Goal: Transaction & Acquisition: Purchase product/service

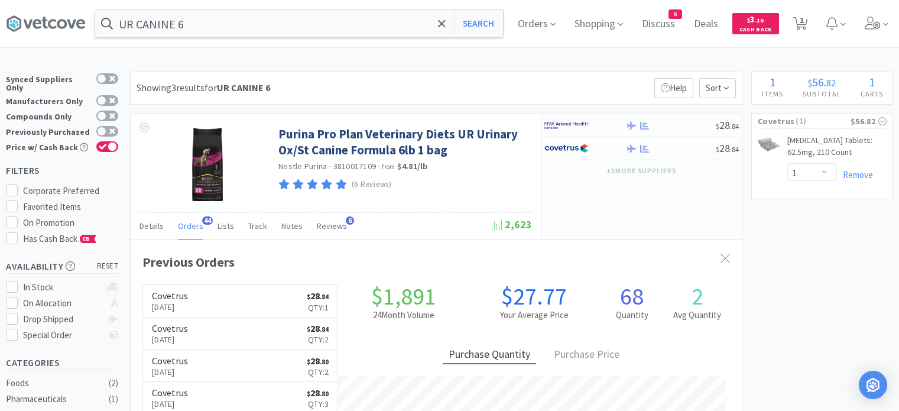
select select "1"
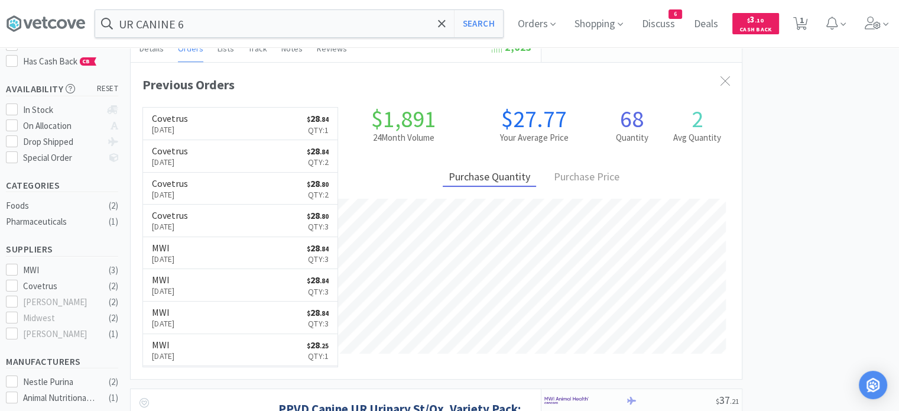
scroll to position [317, 611]
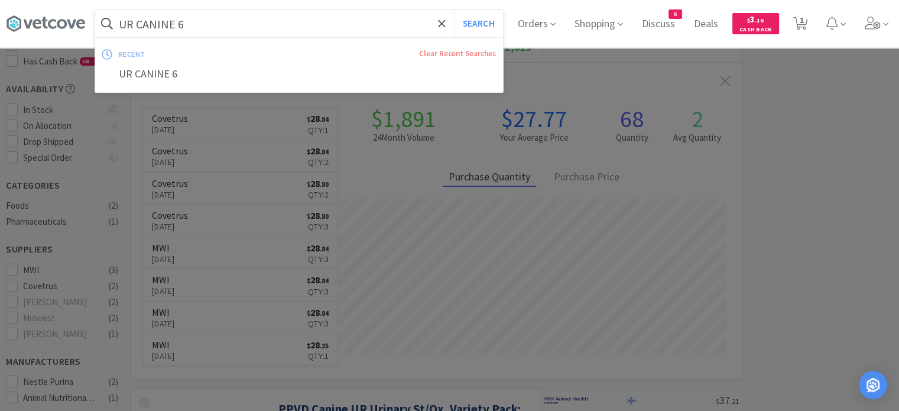
click at [194, 28] on input "UR CANINE 6" at bounding box center [299, 23] width 408 height 27
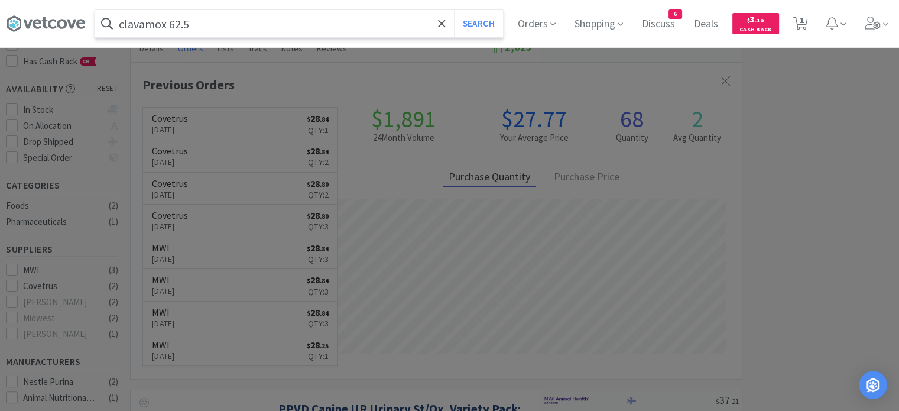
click at [454, 10] on button "Search" at bounding box center [478, 23] width 49 height 27
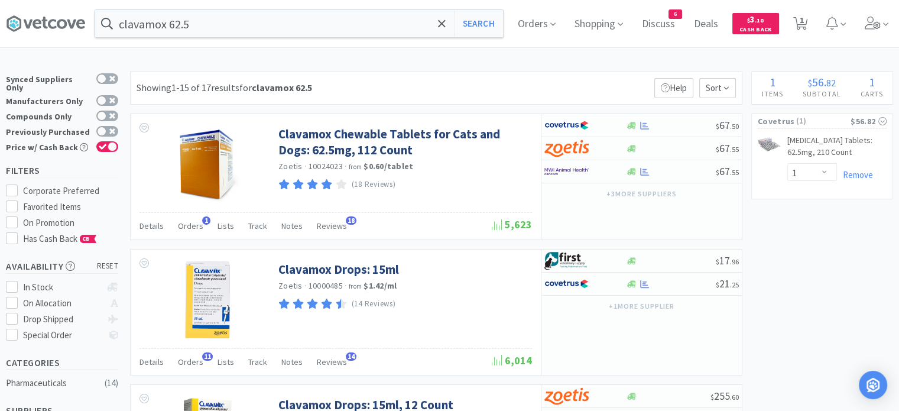
click at [185, 229] on span "Orders" at bounding box center [190, 225] width 25 height 11
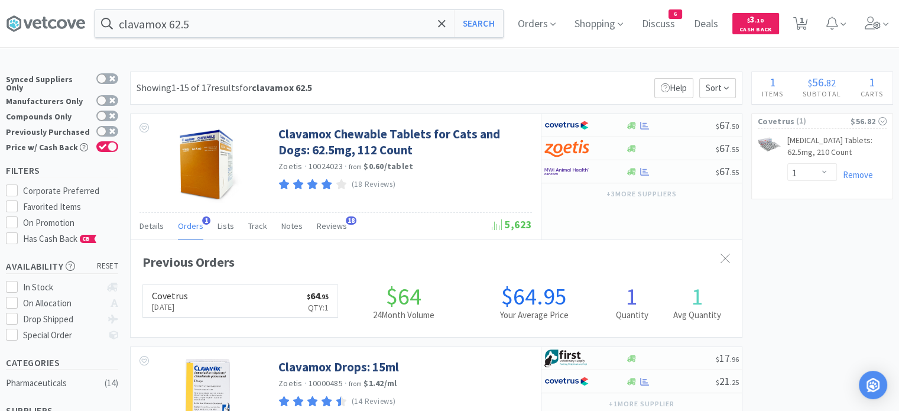
scroll to position [303, 611]
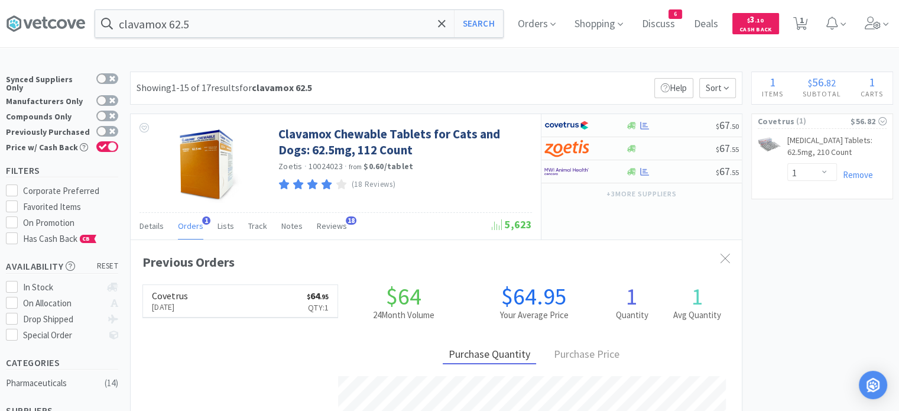
click at [185, 229] on span "Orders" at bounding box center [190, 225] width 25 height 11
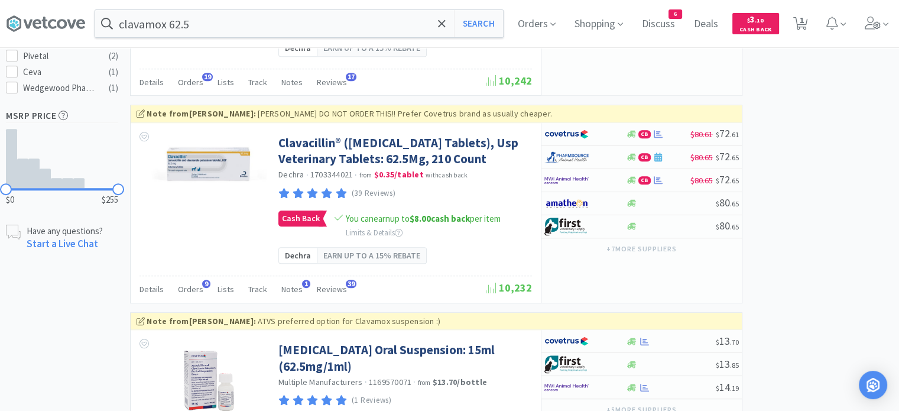
scroll to position [768, 0]
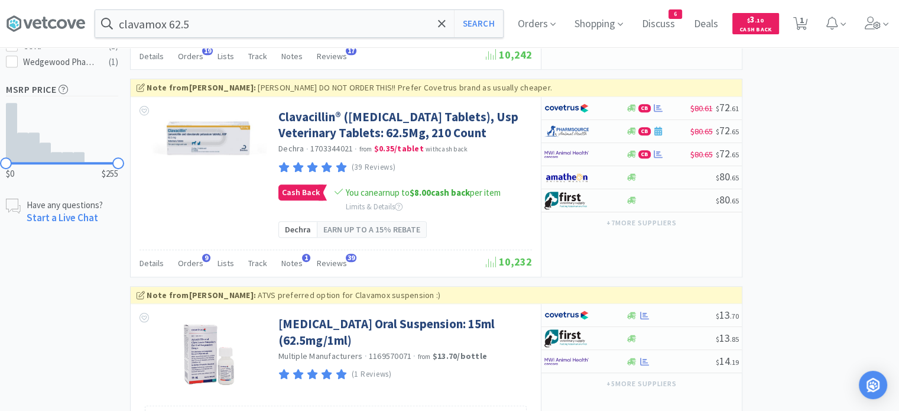
click at [191, 268] on span "Orders" at bounding box center [190, 263] width 25 height 11
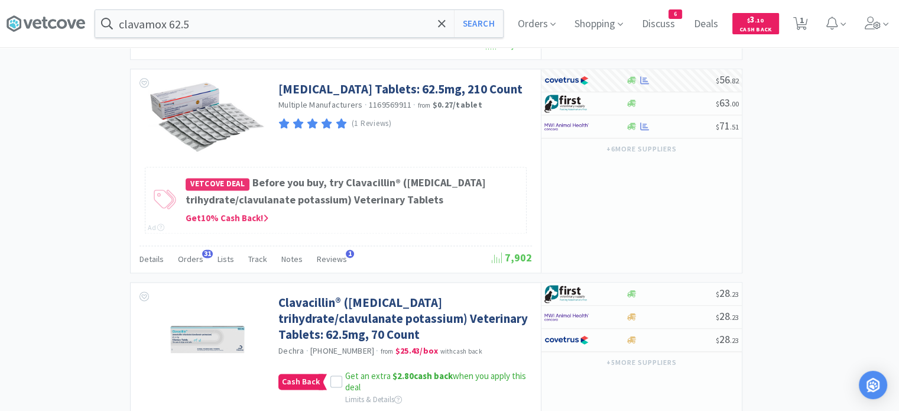
scroll to position [1536, 0]
click at [199, 265] on span "Orders" at bounding box center [190, 259] width 25 height 11
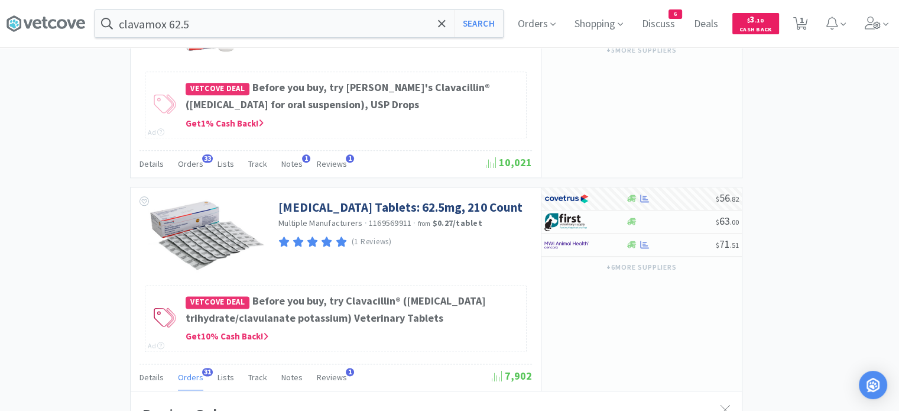
scroll to position [1418, 0]
click at [187, 11] on input "clavamox 62.5" at bounding box center [299, 23] width 408 height 27
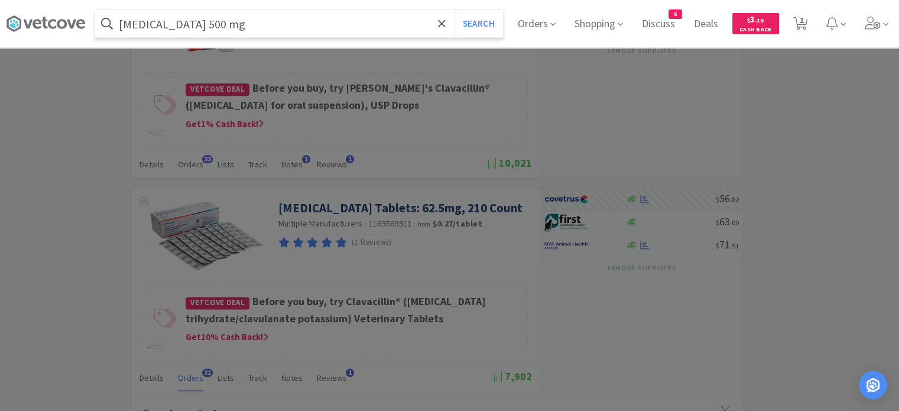
click at [454, 10] on button "Search" at bounding box center [478, 23] width 49 height 27
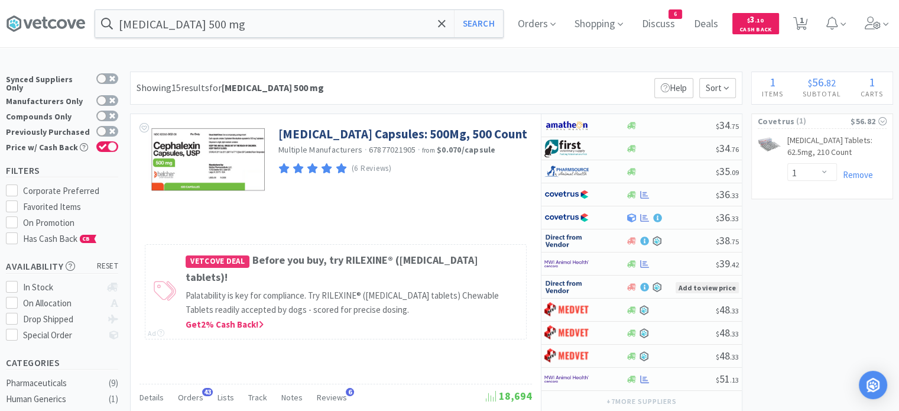
click at [382, 18] on input "[MEDICAL_DATA] 500 mg" at bounding box center [299, 23] width 408 height 27
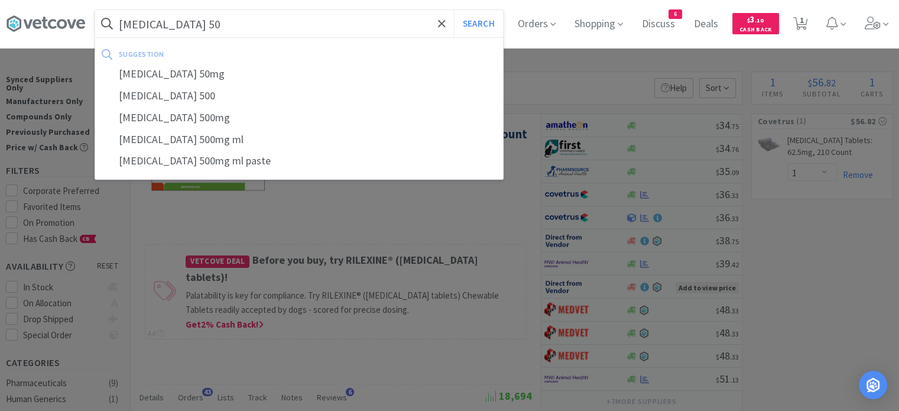
click at [454, 10] on button "Search" at bounding box center [478, 23] width 49 height 27
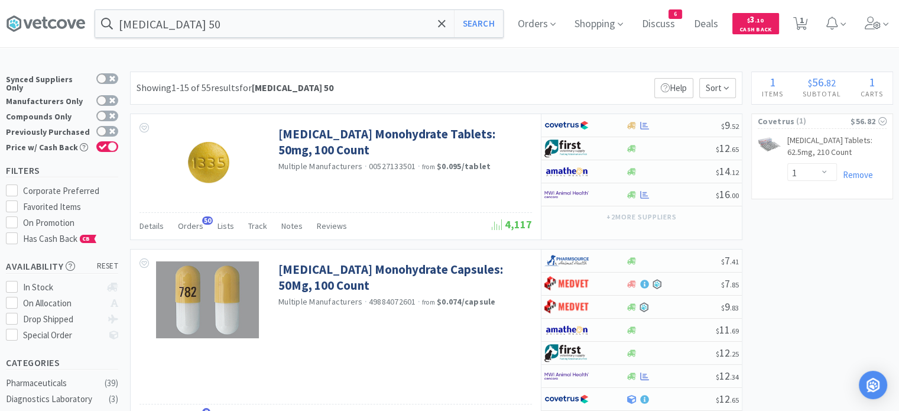
click at [180, 229] on span "Orders" at bounding box center [190, 225] width 25 height 11
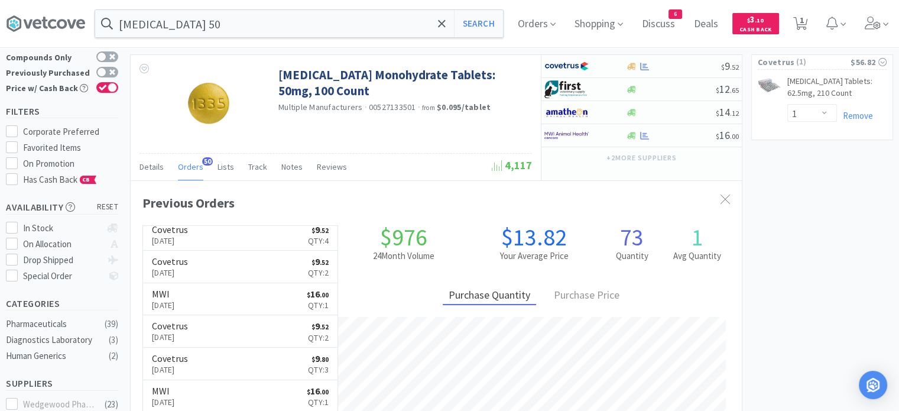
scroll to position [236, 0]
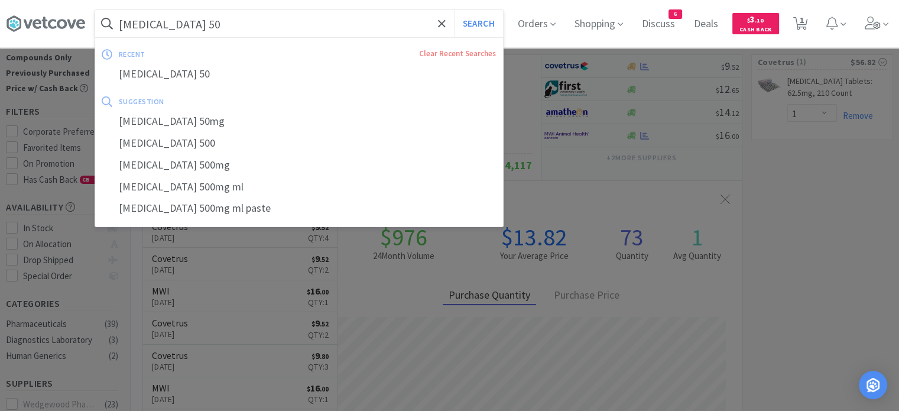
click at [345, 21] on input "[MEDICAL_DATA] 50" at bounding box center [299, 23] width 408 height 27
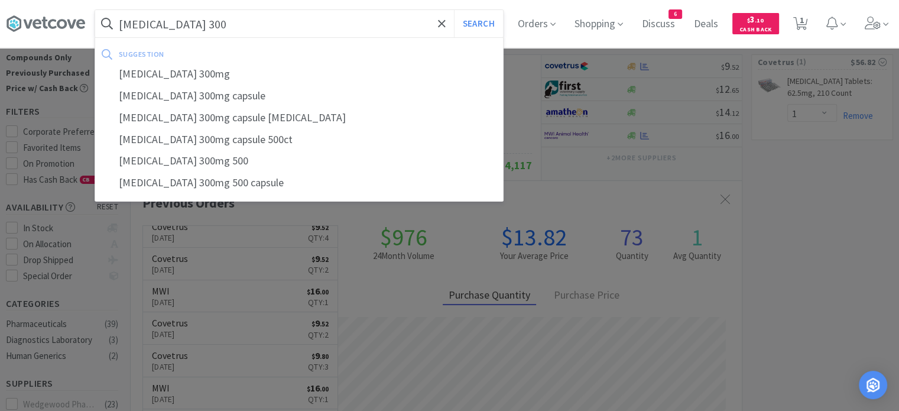
click at [243, 80] on div "[MEDICAL_DATA] 300mg" at bounding box center [299, 74] width 408 height 22
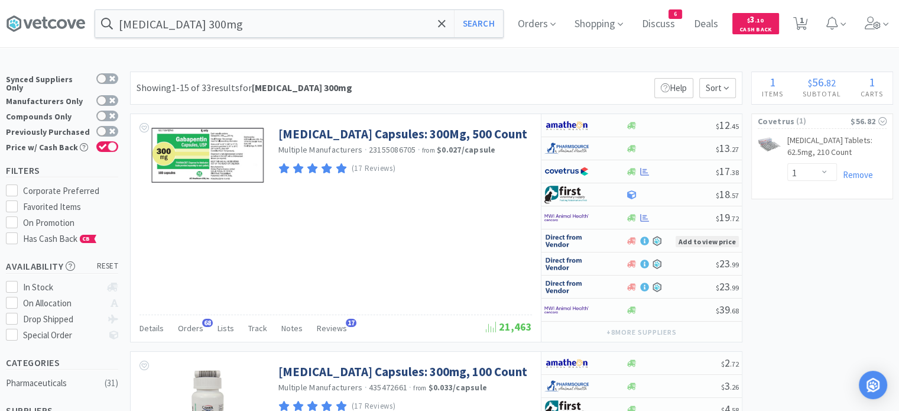
click at [188, 324] on span "Orders" at bounding box center [190, 328] width 25 height 11
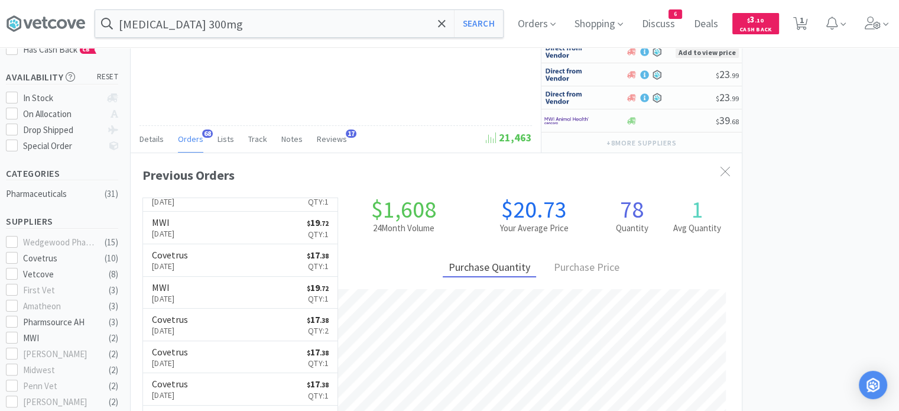
scroll to position [59, 0]
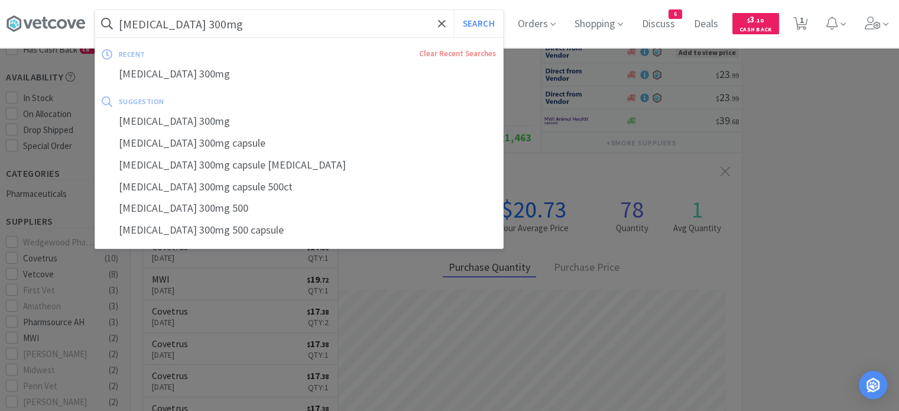
click at [213, 28] on input "[MEDICAL_DATA] 300mg" at bounding box center [299, 23] width 408 height 27
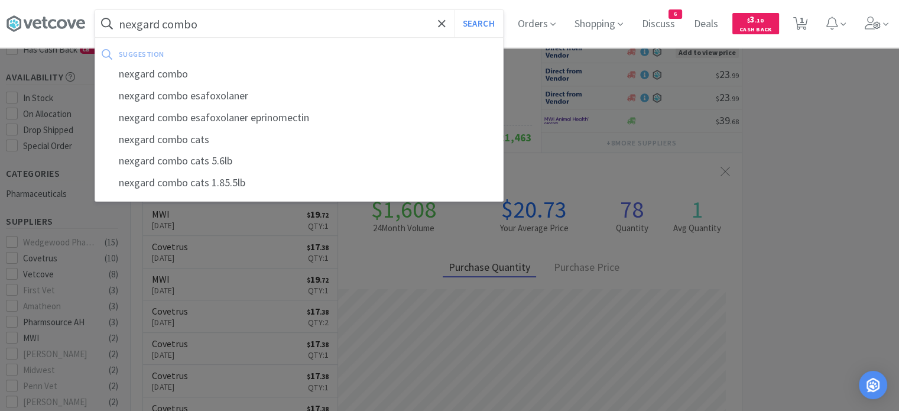
click at [202, 67] on div "nexgard combo" at bounding box center [299, 74] width 408 height 22
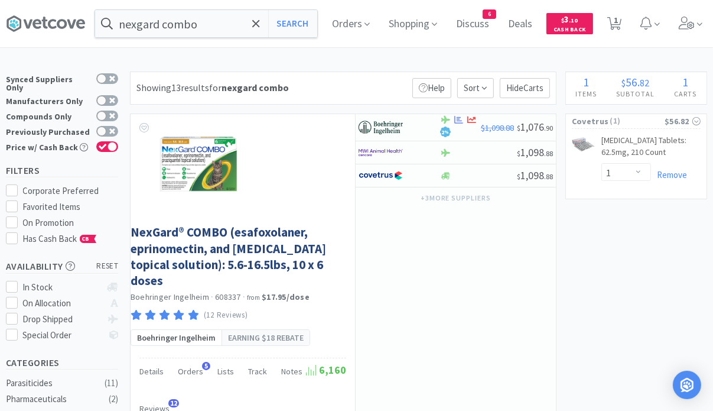
click at [189, 29] on input "nexgard combo" at bounding box center [206, 23] width 222 height 27
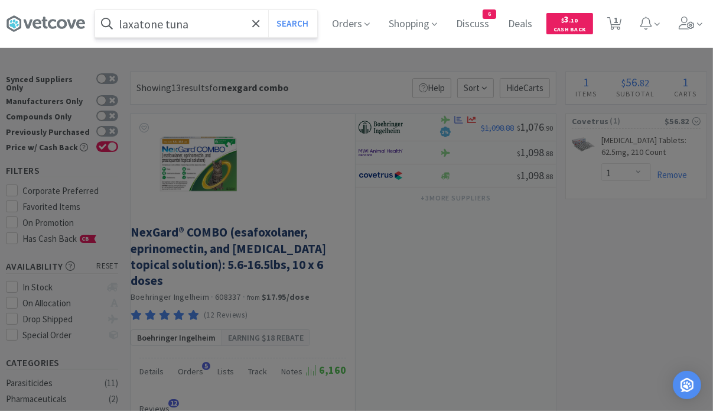
click at [268, 10] on button "Search" at bounding box center [292, 23] width 49 height 27
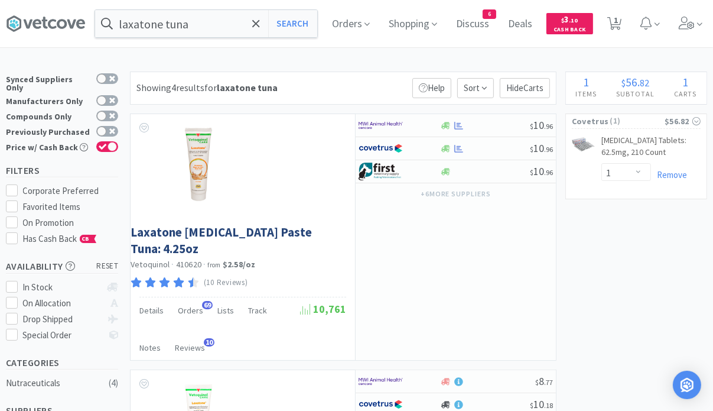
click at [196, 305] on span "Orders" at bounding box center [190, 310] width 25 height 11
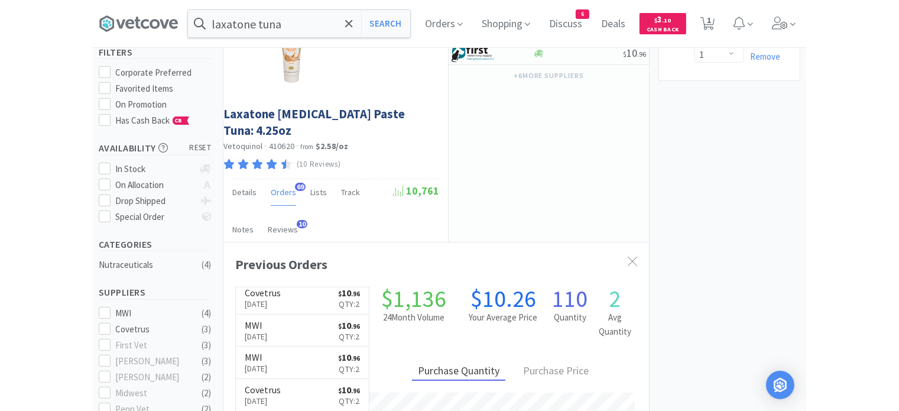
scroll to position [118, 0]
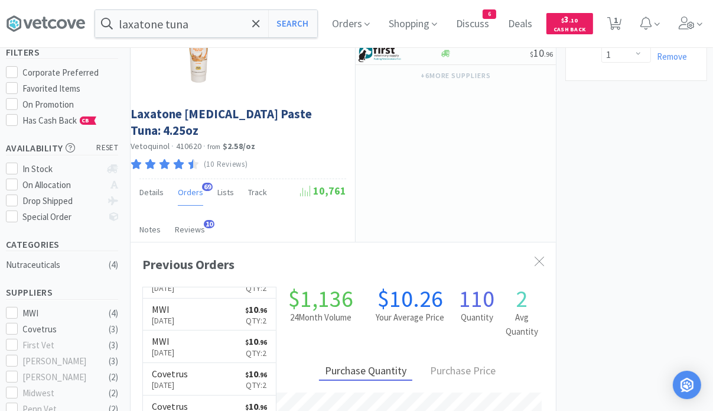
click at [205, 31] on input "laxatone tuna" at bounding box center [206, 23] width 222 height 27
click at [574, 135] on div at bounding box center [356, 205] width 713 height 411
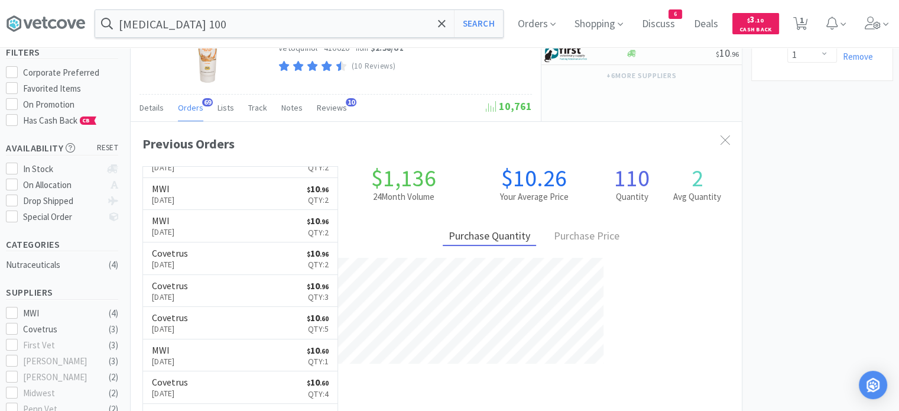
scroll to position [317, 611]
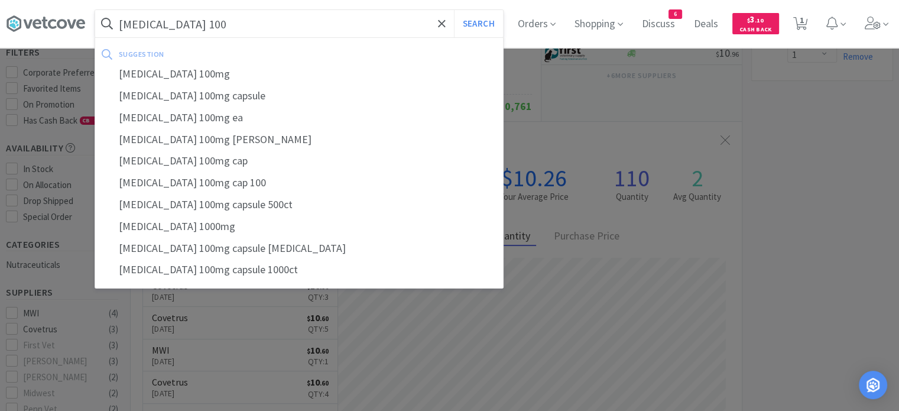
click at [239, 25] on input "[MEDICAL_DATA] 100" at bounding box center [299, 23] width 408 height 27
click at [210, 68] on div "[MEDICAL_DATA] 100mg" at bounding box center [299, 74] width 408 height 22
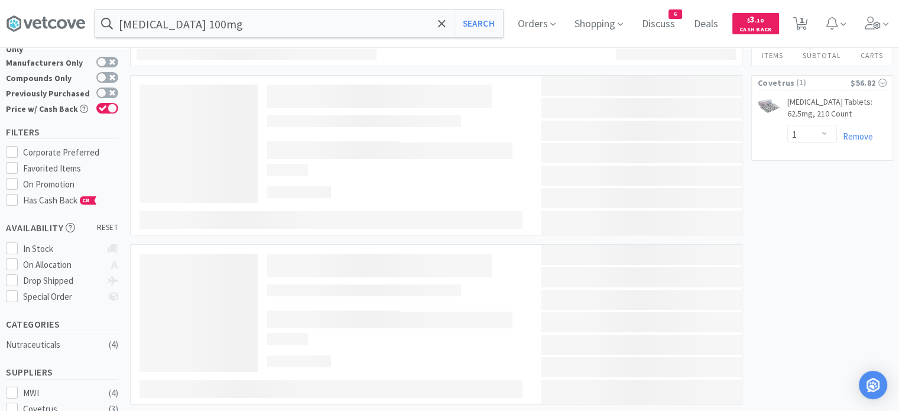
scroll to position [59, 0]
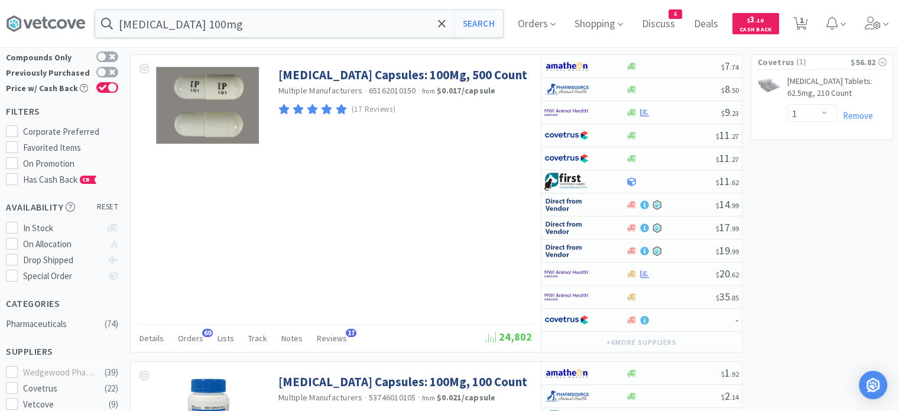
click at [182, 336] on span "Orders" at bounding box center [190, 338] width 25 height 11
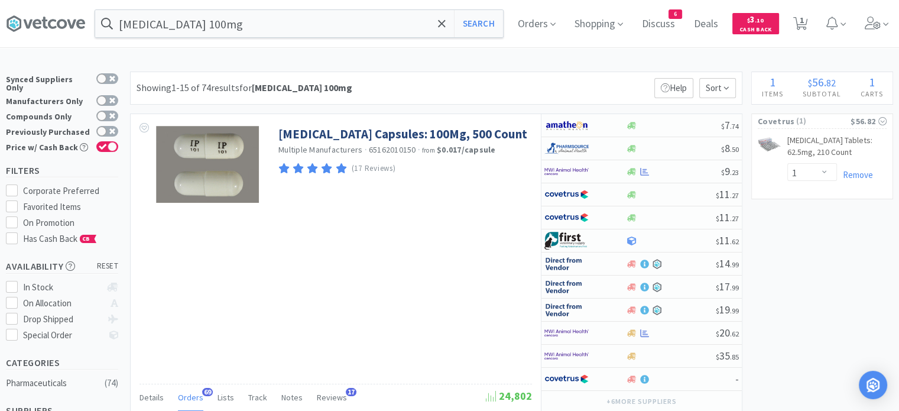
scroll to position [317, 611]
click at [276, 24] on input "[MEDICAL_DATA] 100mg" at bounding box center [299, 23] width 408 height 27
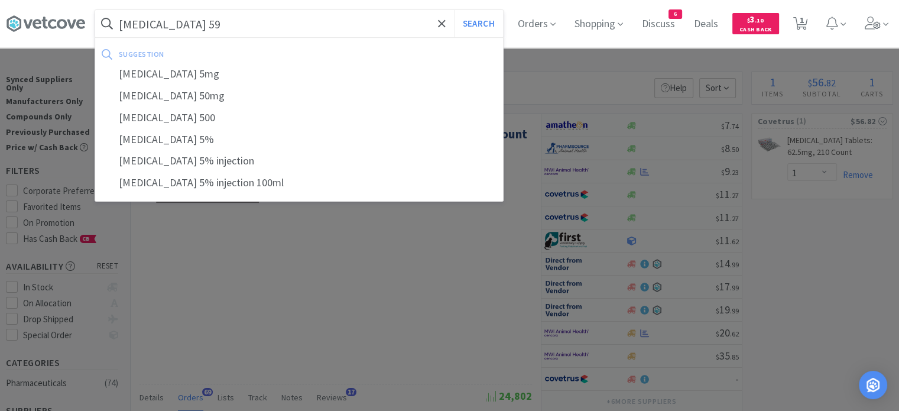
click at [454, 10] on button "Search" at bounding box center [478, 23] width 49 height 27
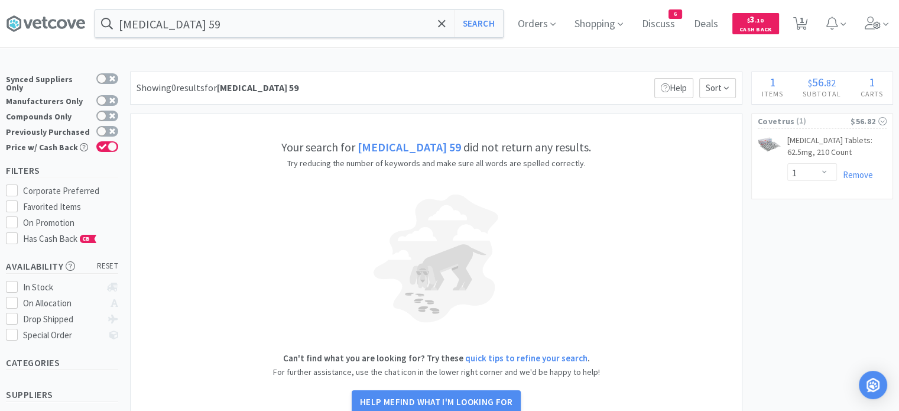
click at [276, 24] on input "[MEDICAL_DATA] 59" at bounding box center [299, 23] width 408 height 27
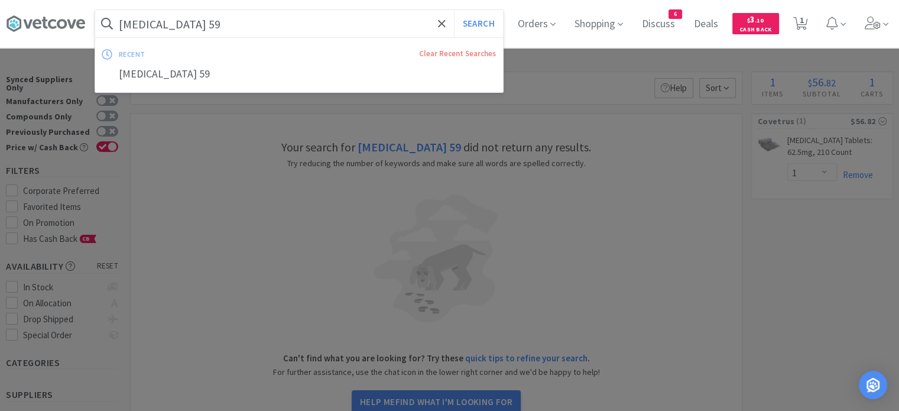
click at [276, 24] on input "[MEDICAL_DATA] 59" at bounding box center [299, 23] width 408 height 27
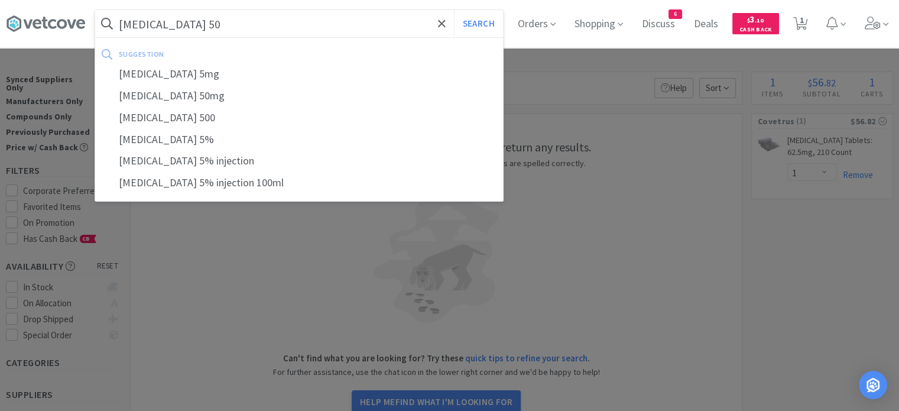
click at [454, 10] on button "Search" at bounding box center [478, 23] width 49 height 27
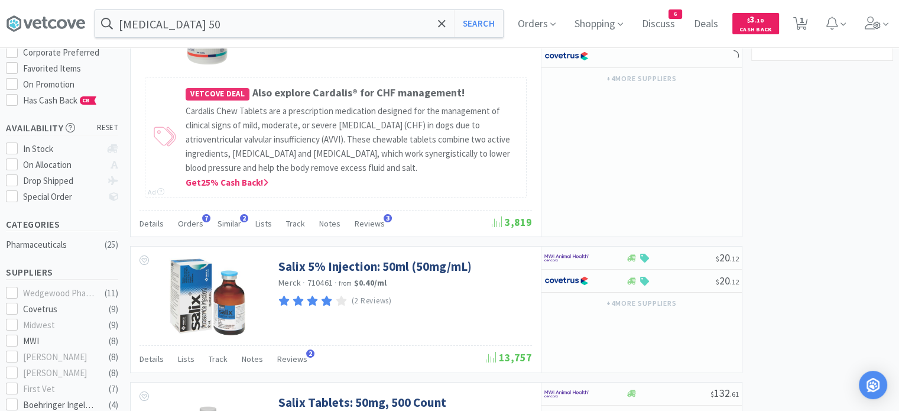
scroll to position [118, 0]
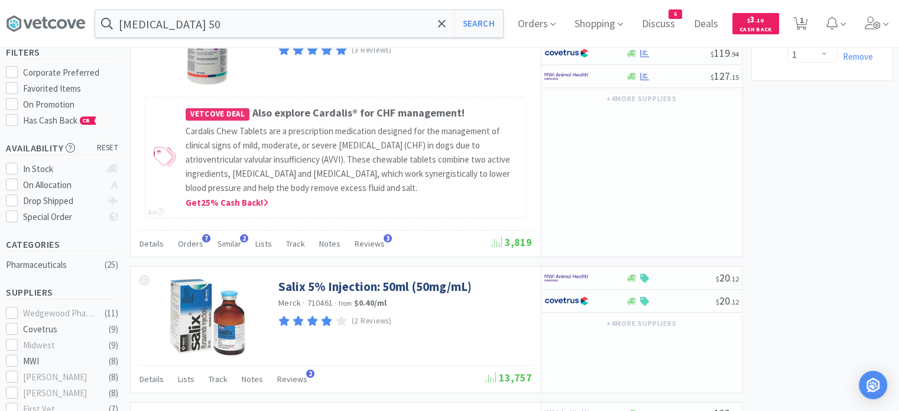
click at [187, 246] on span "Orders" at bounding box center [190, 243] width 25 height 11
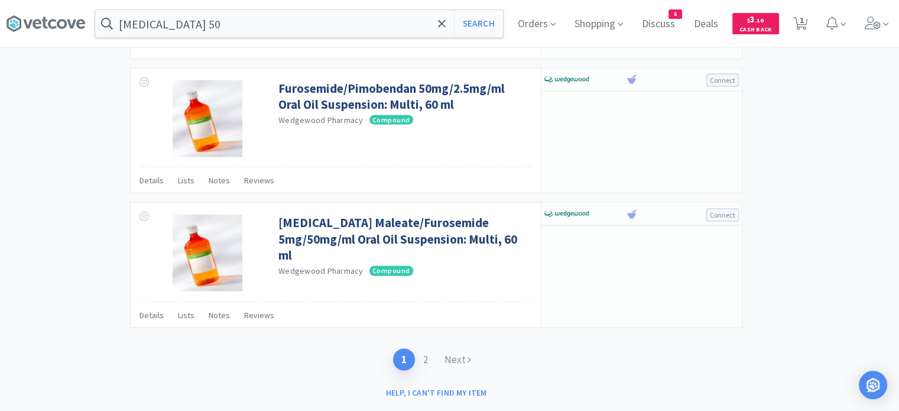
scroll to position [2263, 0]
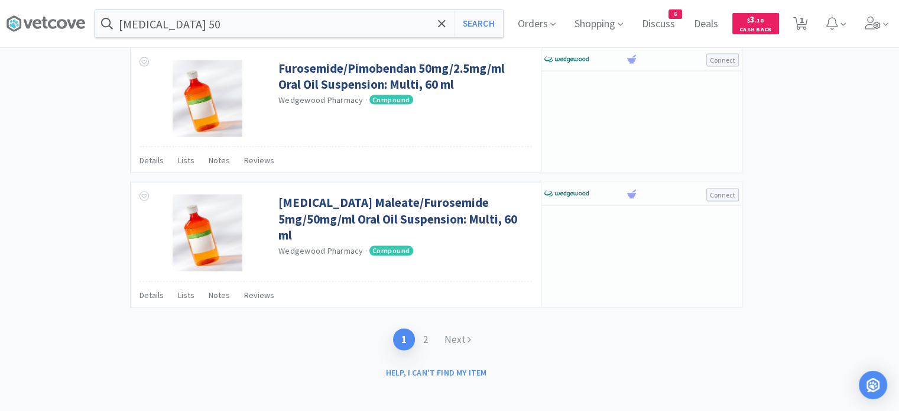
click at [423, 337] on link "2" at bounding box center [425, 340] width 21 height 22
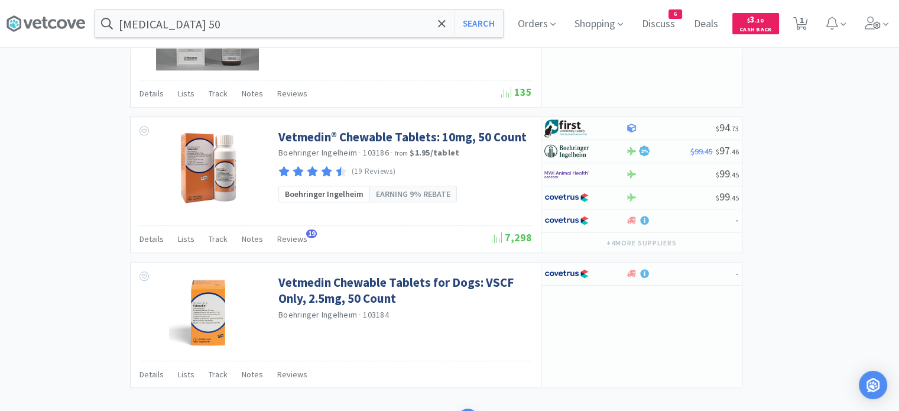
scroll to position [1197, 0]
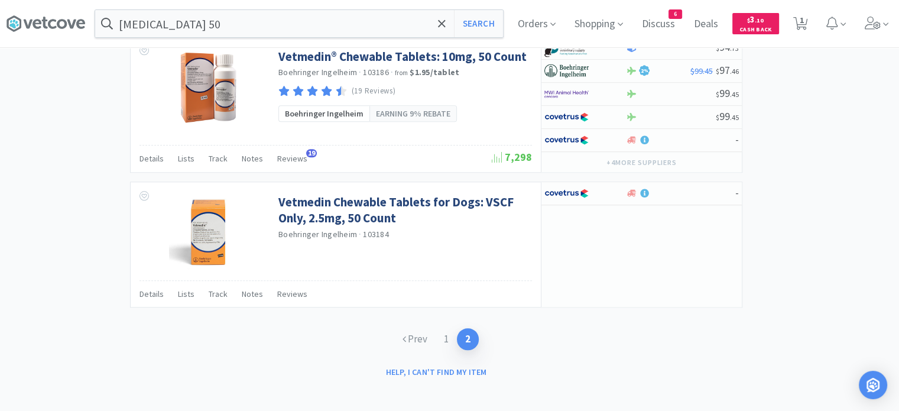
click at [447, 336] on link "1" at bounding box center [446, 339] width 21 height 22
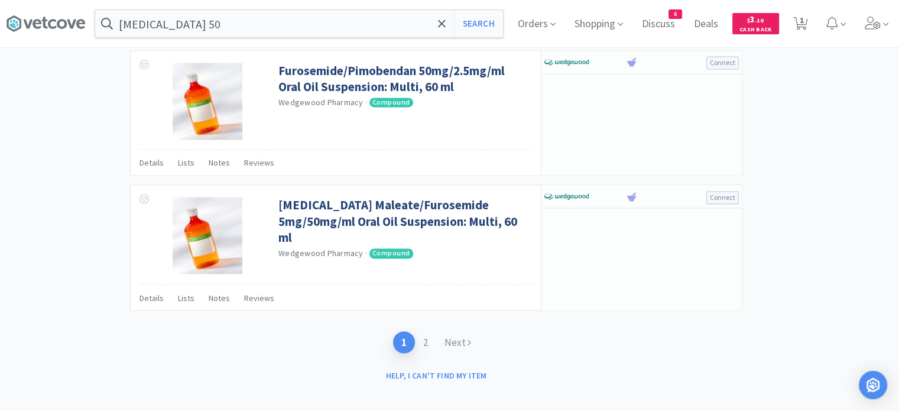
scroll to position [1960, 0]
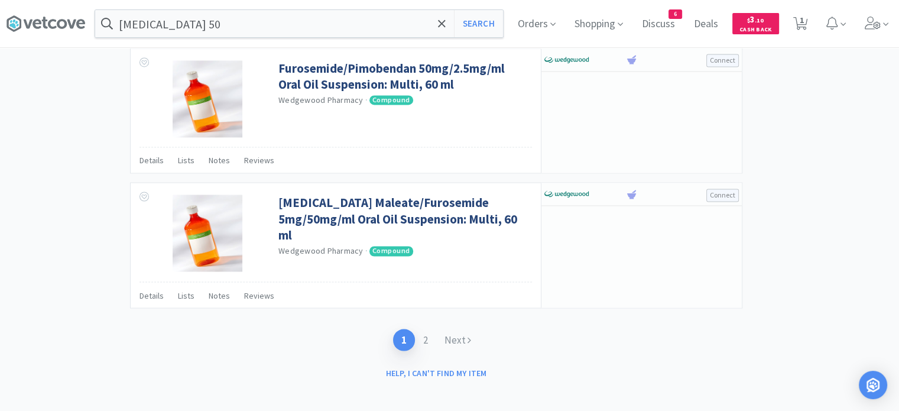
click at [425, 339] on link "2" at bounding box center [425, 340] width 21 height 22
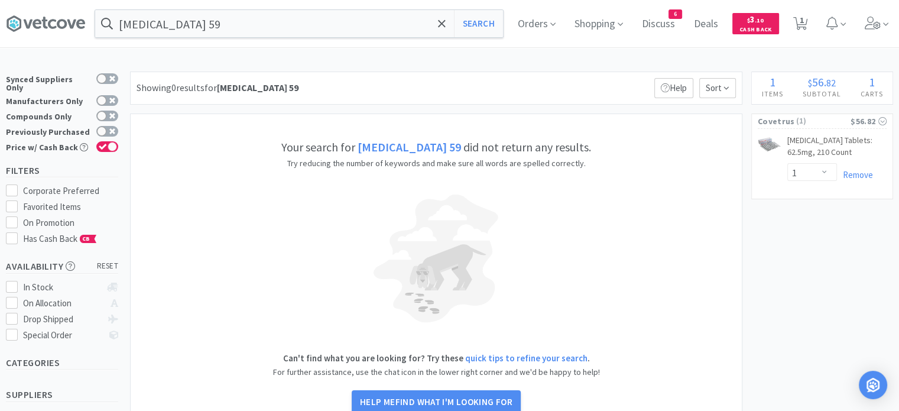
click at [222, 33] on input "[MEDICAL_DATA] 59" at bounding box center [299, 23] width 408 height 27
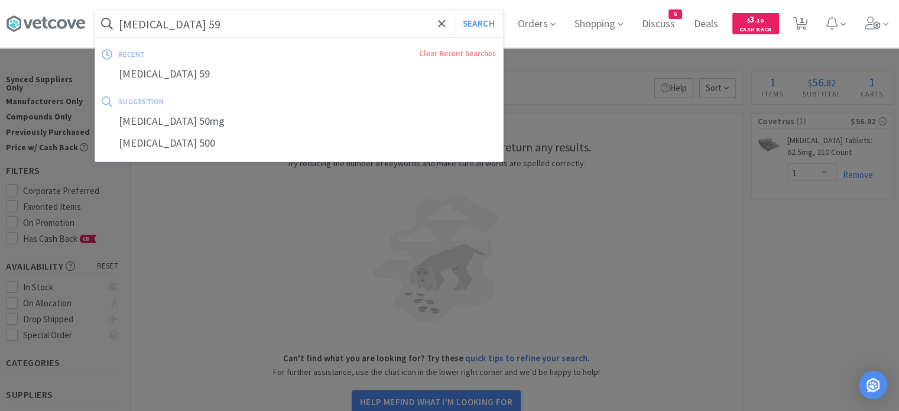
click at [222, 33] on input "[MEDICAL_DATA] 59" at bounding box center [299, 23] width 408 height 27
click at [222, 22] on input "[MEDICAL_DATA] 59" at bounding box center [299, 23] width 408 height 27
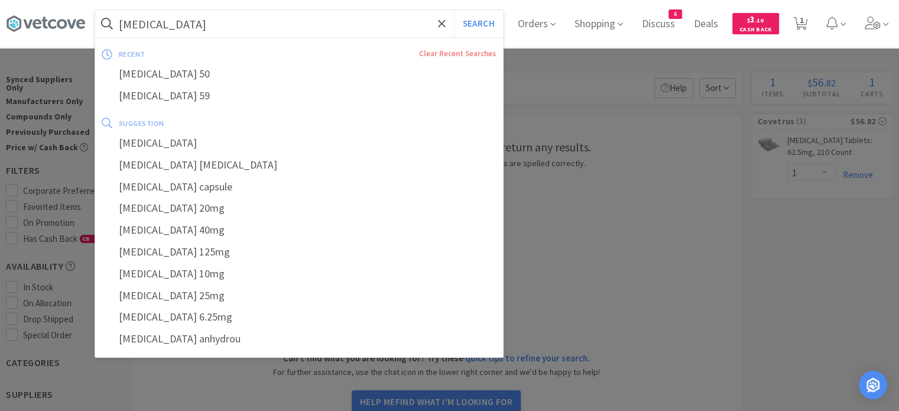
click at [454, 10] on button "Search" at bounding box center [478, 23] width 49 height 27
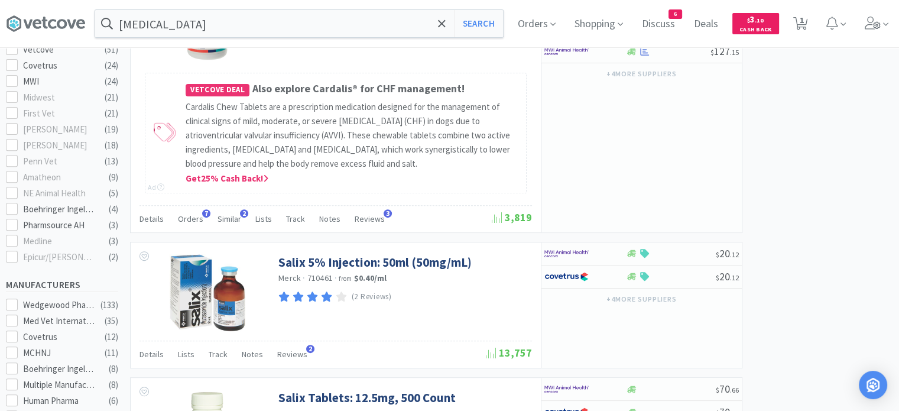
scroll to position [473, 0]
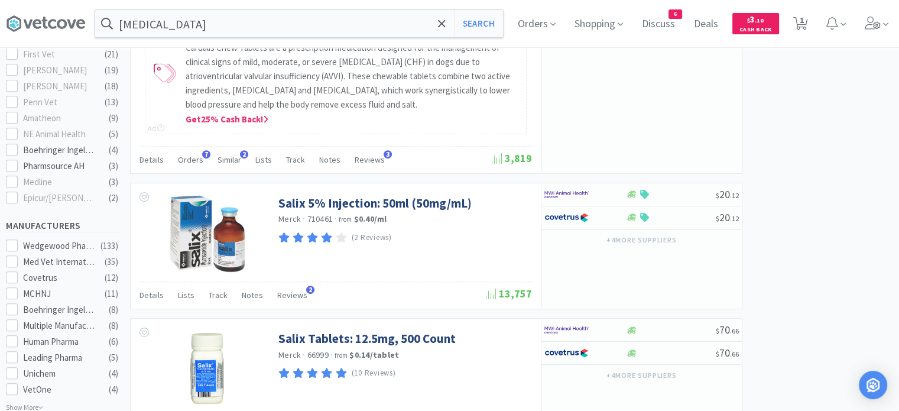
click at [235, 159] on span "Similar" at bounding box center [229, 159] width 24 height 11
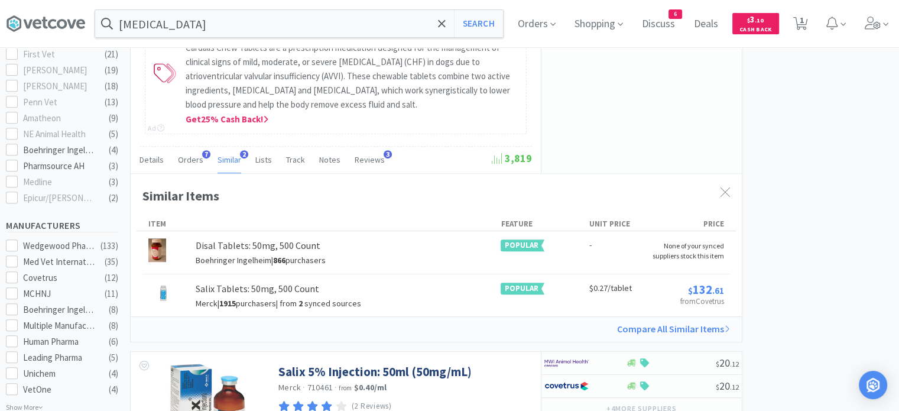
click at [180, 159] on span "Orders" at bounding box center [190, 159] width 25 height 11
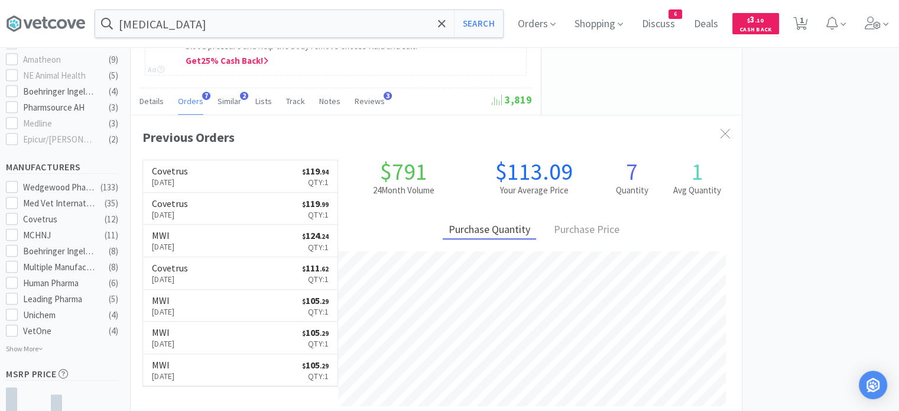
scroll to position [532, 0]
drag, startPoint x: 324, startPoint y: 51, endPoint x: 327, endPoint y: 11, distance: 40.3
click at [733, 131] on div at bounding box center [724, 133] width 21 height 27
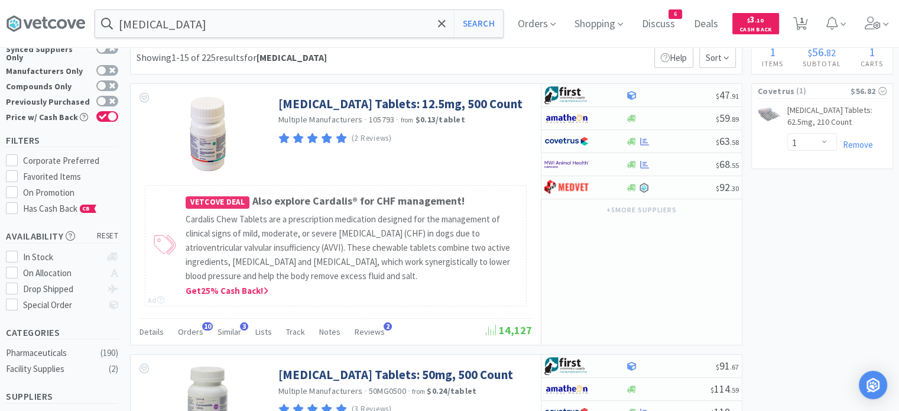
scroll to position [0, 0]
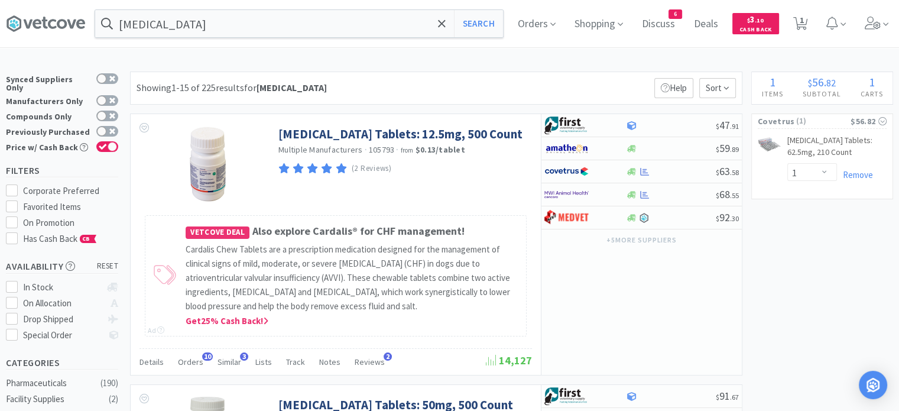
click at [52, 25] on icon at bounding box center [45, 24] width 79 height 18
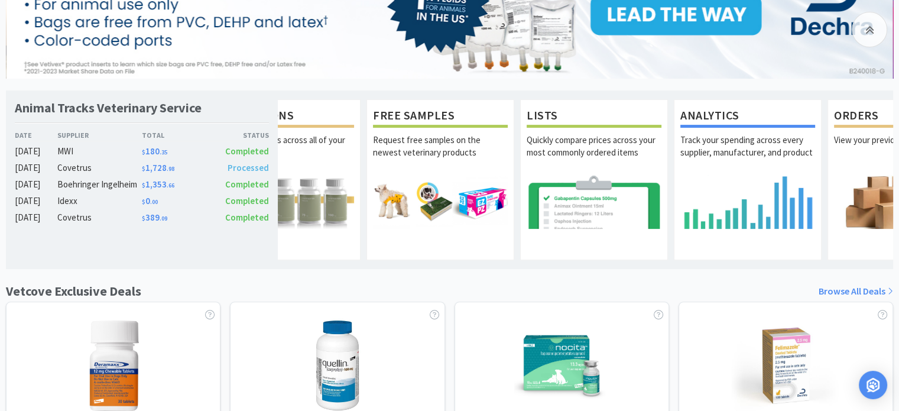
scroll to position [0, 614]
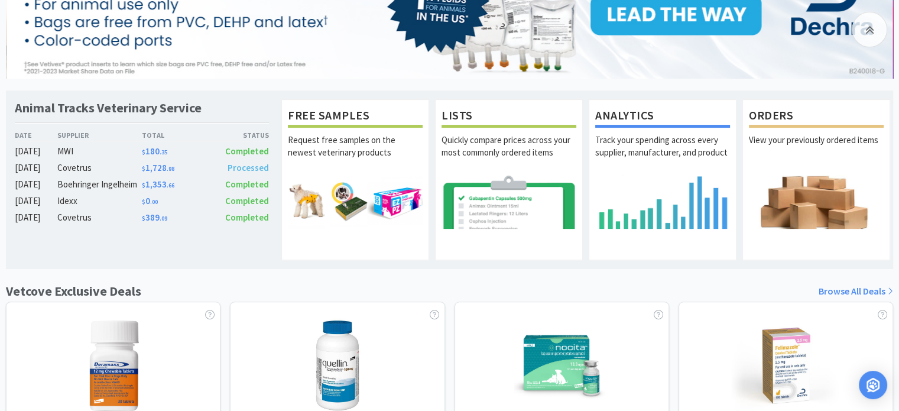
click at [337, 202] on img at bounding box center [355, 202] width 135 height 54
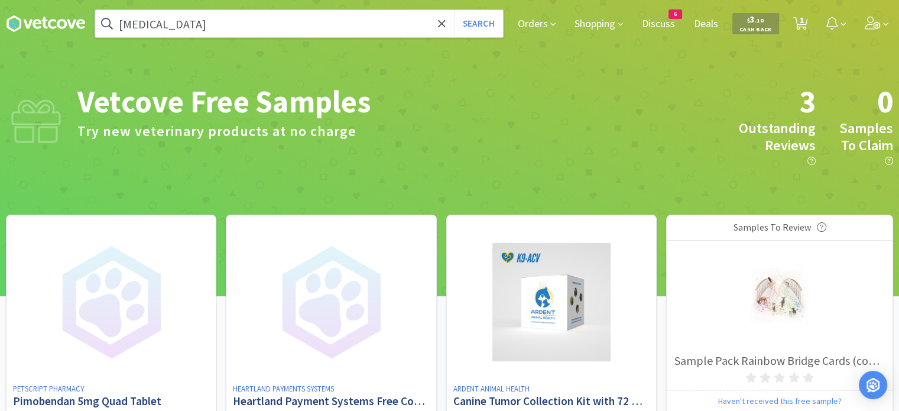
click at [350, 22] on input "[MEDICAL_DATA]" at bounding box center [299, 23] width 408 height 27
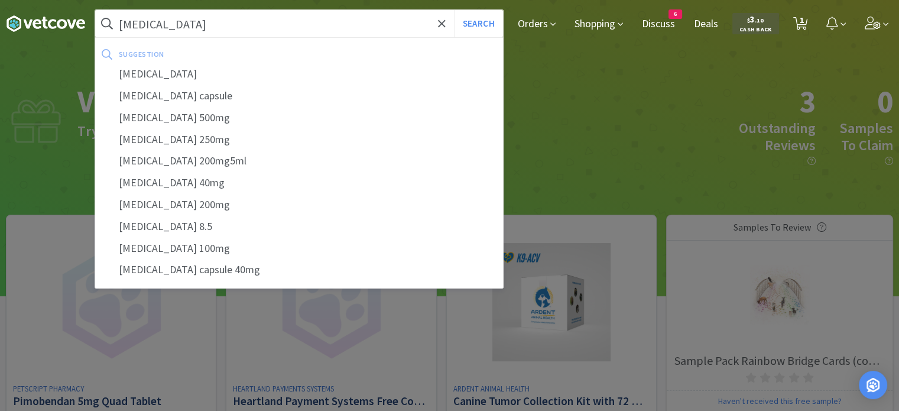
type input "[MEDICAL_DATA]"
click at [454, 10] on button "Search" at bounding box center [478, 23] width 49 height 27
select select "1"
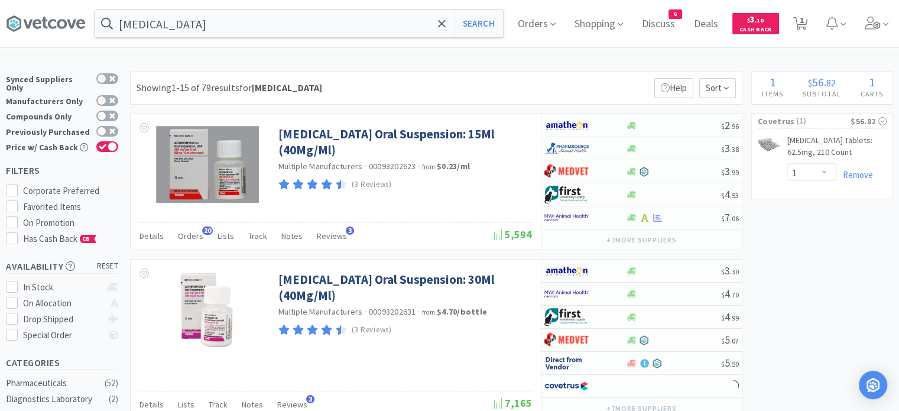
click at [182, 233] on span "Orders" at bounding box center [190, 235] width 25 height 11
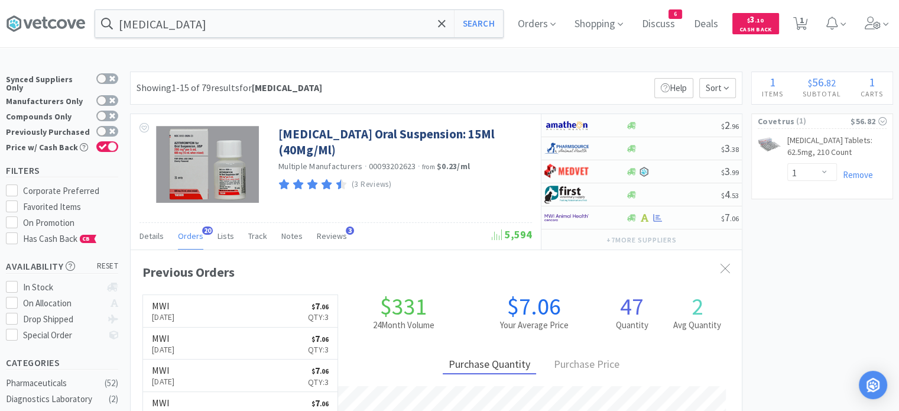
scroll to position [317, 611]
click at [281, 18] on input "[MEDICAL_DATA]" at bounding box center [299, 23] width 408 height 27
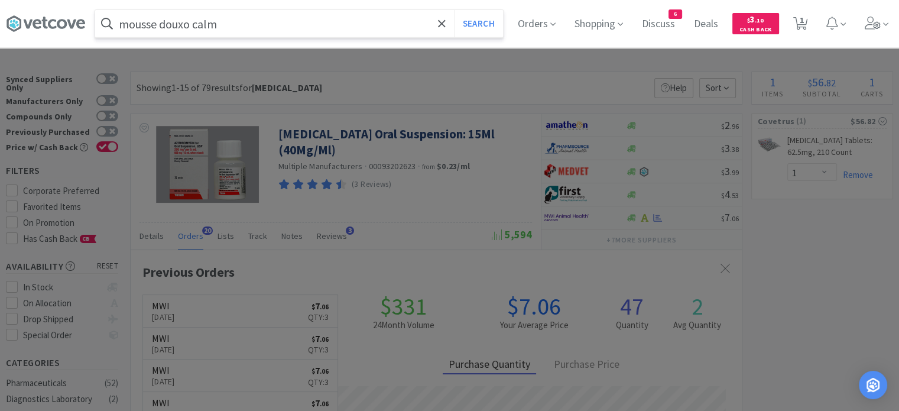
click at [454, 10] on button "Search" at bounding box center [478, 23] width 49 height 27
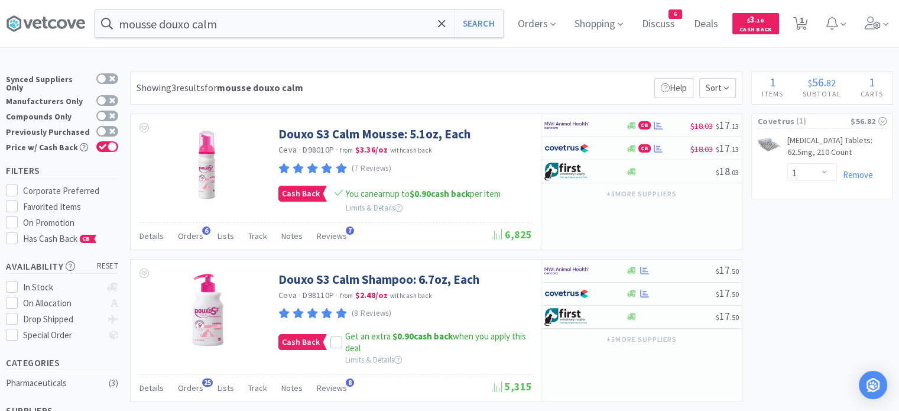
click at [197, 228] on div "Orders 6" at bounding box center [190, 237] width 25 height 22
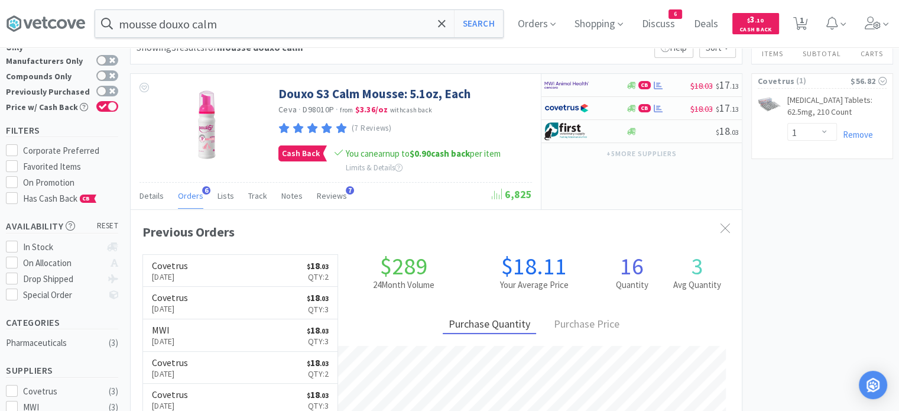
scroll to position [59, 0]
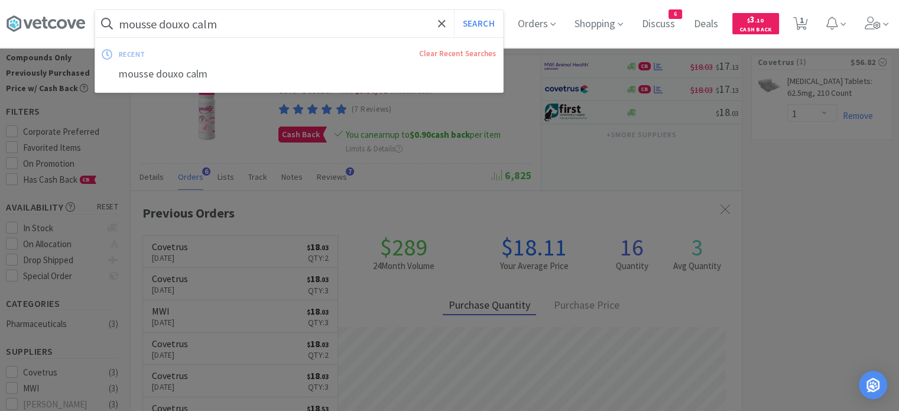
click at [268, 28] on input "mousse douxo calm" at bounding box center [299, 23] width 408 height 27
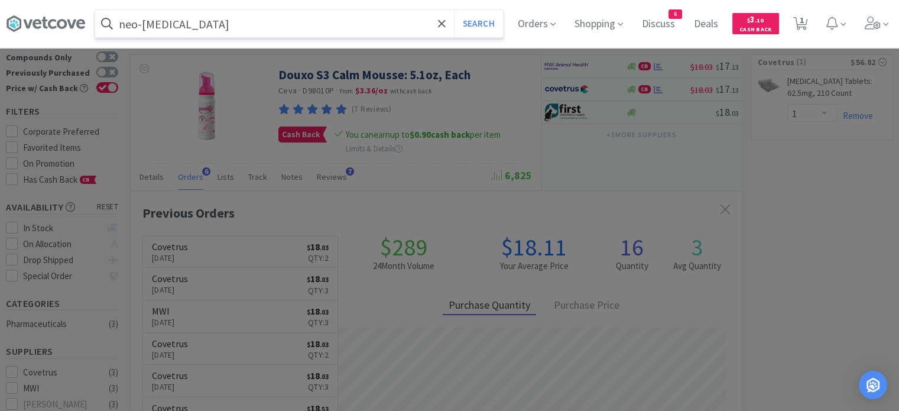
click at [454, 10] on button "Search" at bounding box center [478, 23] width 49 height 27
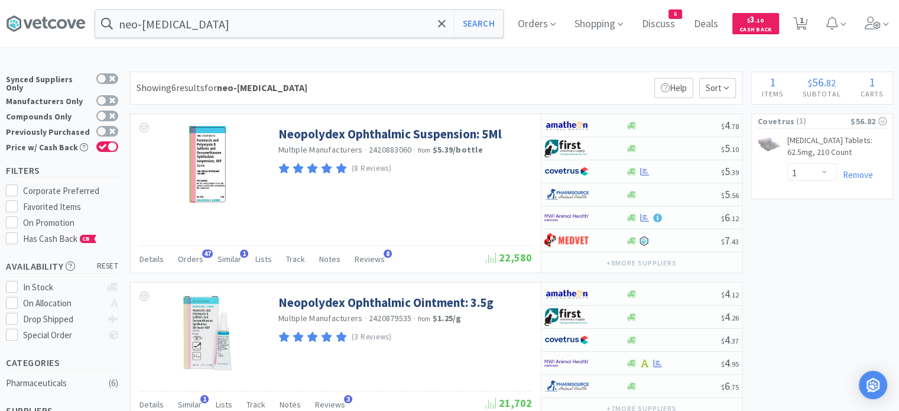
click at [203, 257] on div "Details Orders 47 Similar 1 Lists Track Notes Reviews 8" at bounding box center [312, 260] width 346 height 22
click at [194, 257] on span "Orders" at bounding box center [190, 259] width 25 height 11
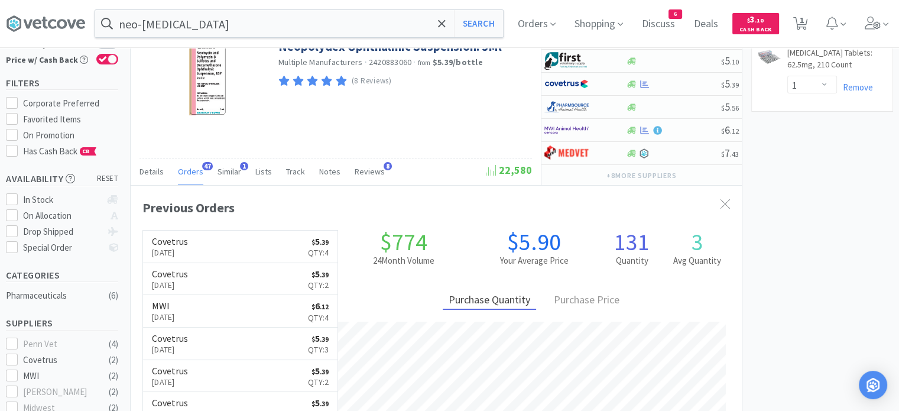
scroll to position [59, 0]
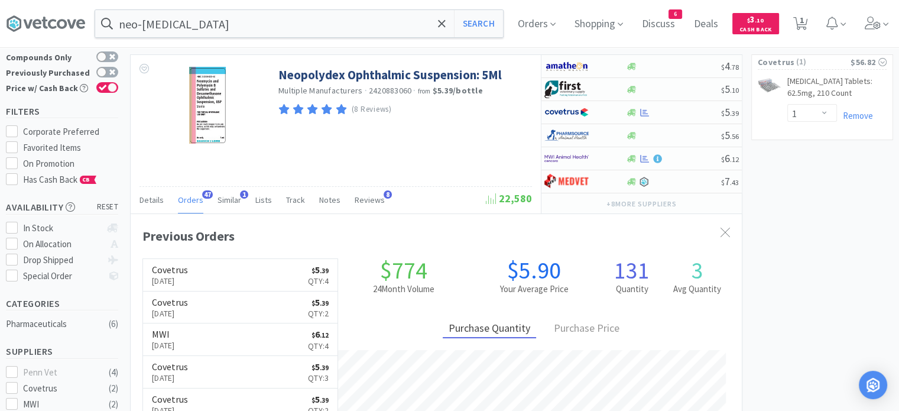
click at [269, 18] on input "neo-[MEDICAL_DATA]" at bounding box center [299, 23] width 408 height 27
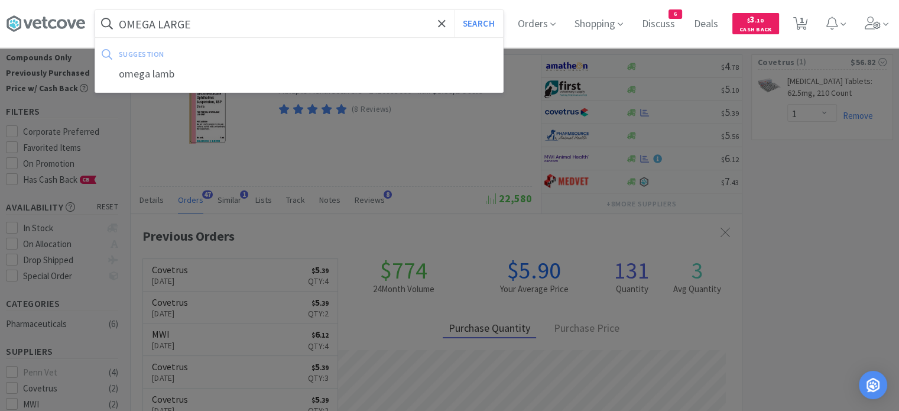
click at [454, 10] on button "Search" at bounding box center [478, 23] width 49 height 27
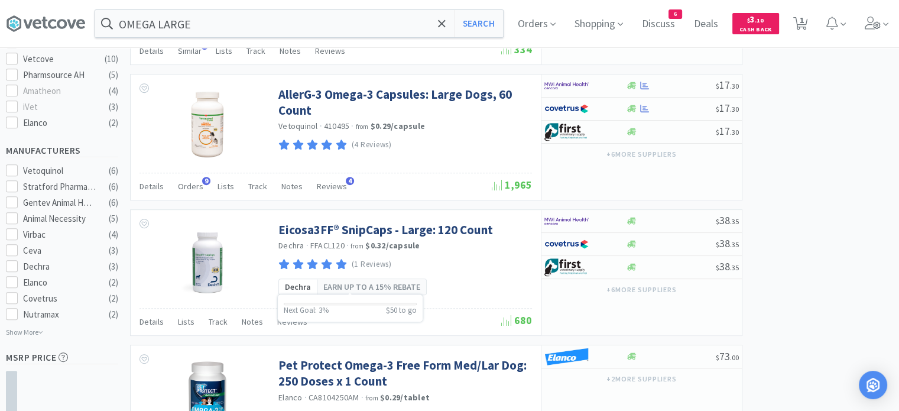
scroll to position [532, 0]
click at [191, 190] on div "Orders 9" at bounding box center [190, 188] width 25 height 22
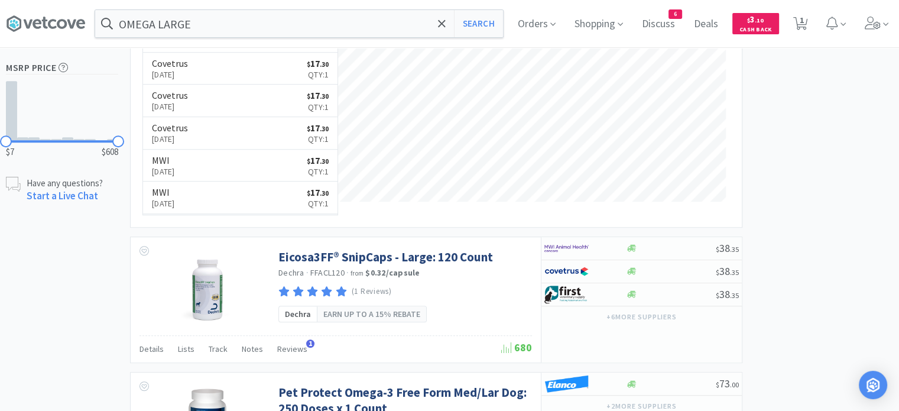
scroll to position [709, 0]
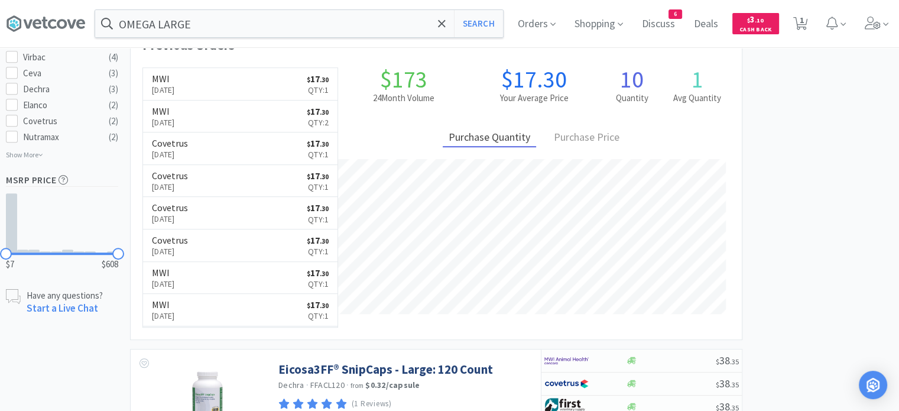
click at [270, 33] on input "OMEGA LARGE" at bounding box center [299, 23] width 408 height 27
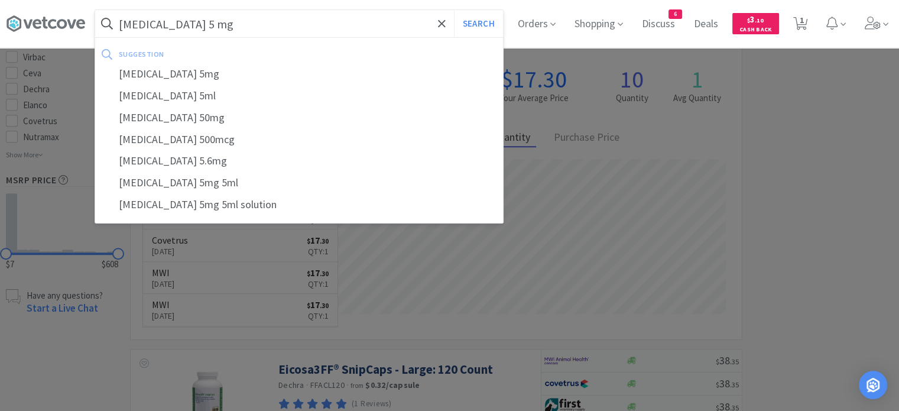
click at [454, 10] on button "Search" at bounding box center [478, 23] width 49 height 27
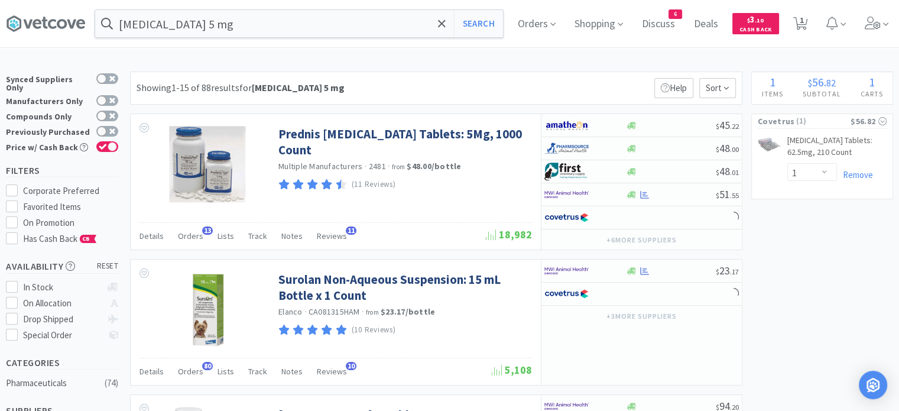
click at [180, 240] on span "Orders" at bounding box center [190, 235] width 25 height 11
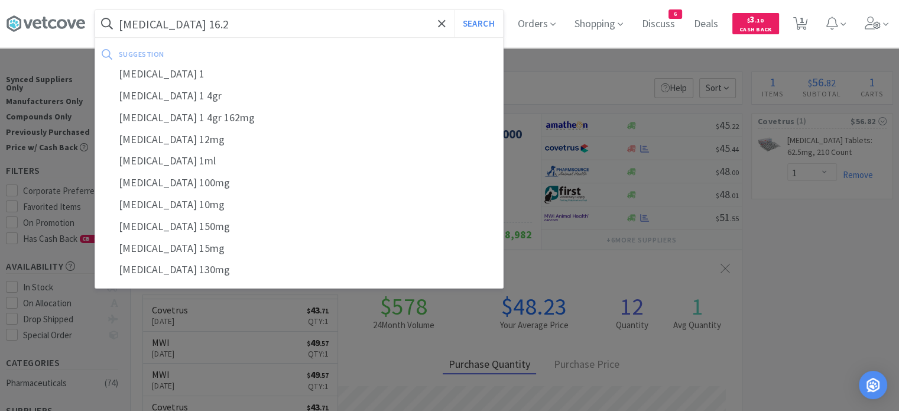
click at [454, 10] on button "Search" at bounding box center [478, 23] width 49 height 27
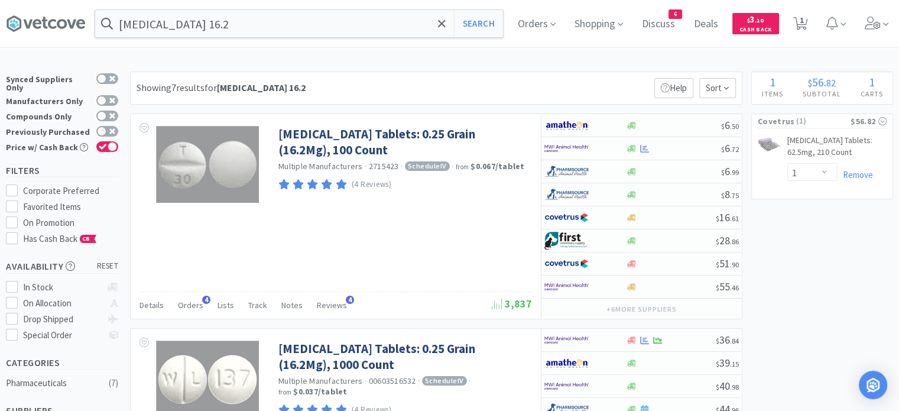
click at [184, 306] on span "Orders" at bounding box center [190, 305] width 25 height 11
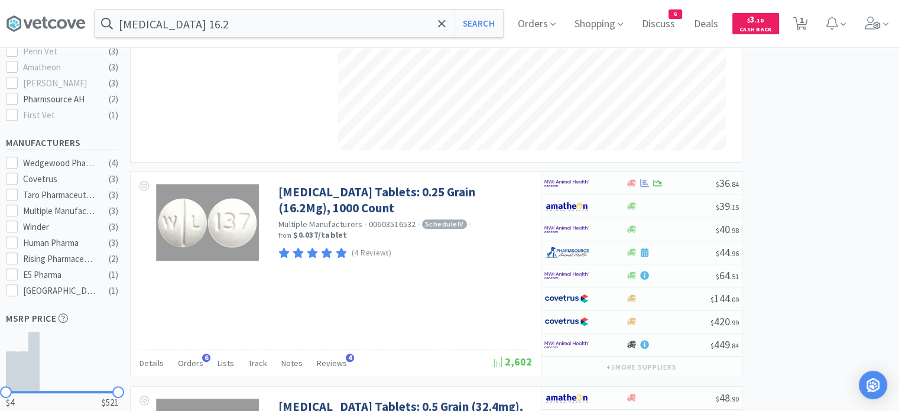
scroll to position [532, 0]
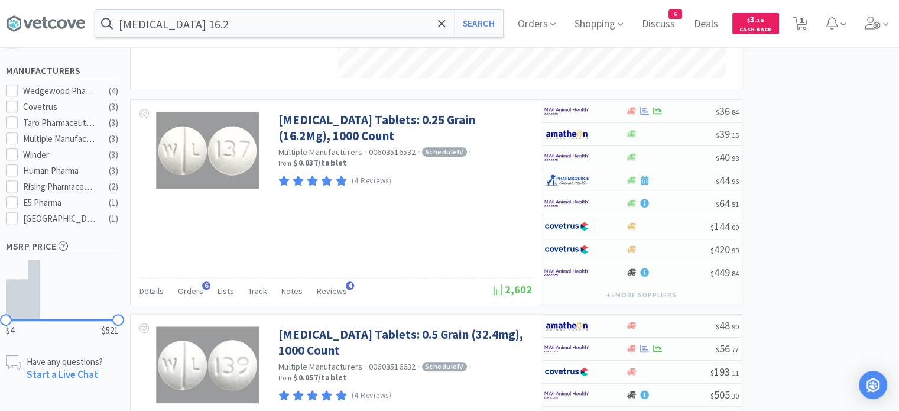
click at [196, 291] on span "Orders" at bounding box center [190, 290] width 25 height 11
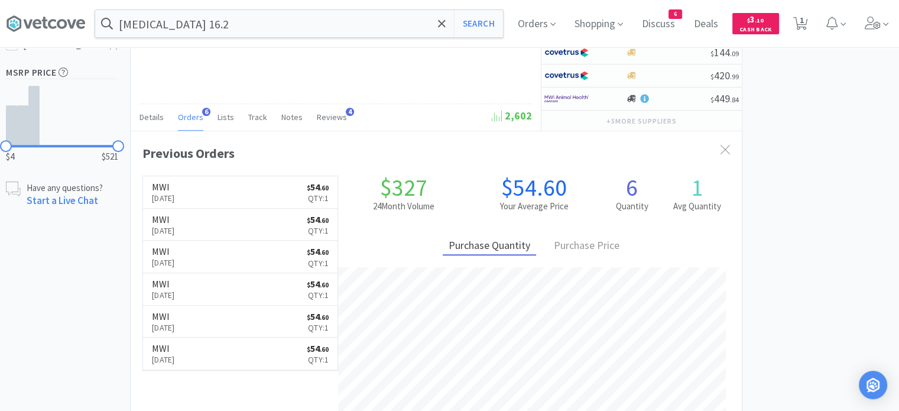
scroll to position [709, 0]
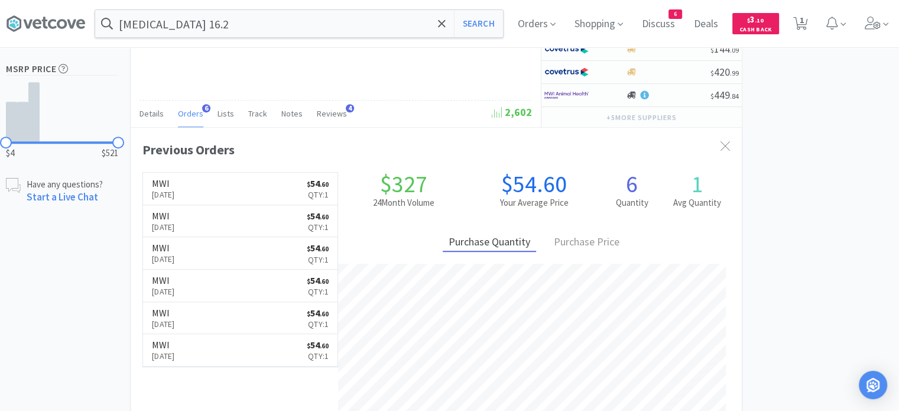
click at [215, 25] on input "[MEDICAL_DATA] 16.2" at bounding box center [299, 23] width 408 height 27
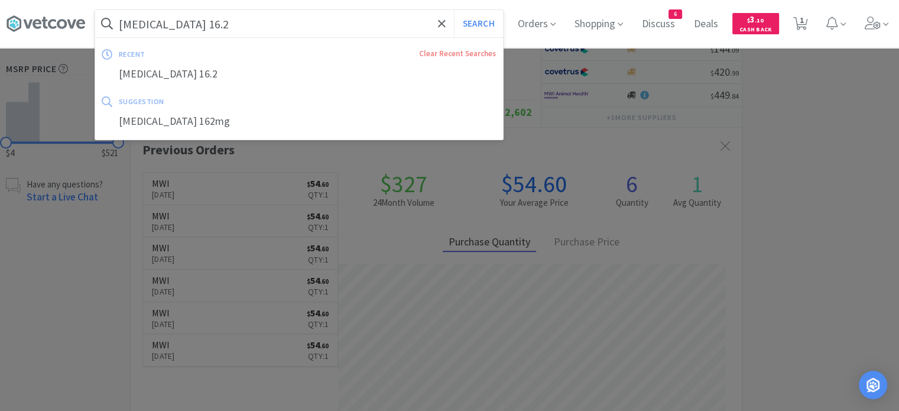
click at [215, 25] on input "[MEDICAL_DATA] 16.2" at bounding box center [299, 23] width 408 height 27
click at [224, 25] on input "[MEDICAL_DATA] 16.2" at bounding box center [299, 23] width 408 height 27
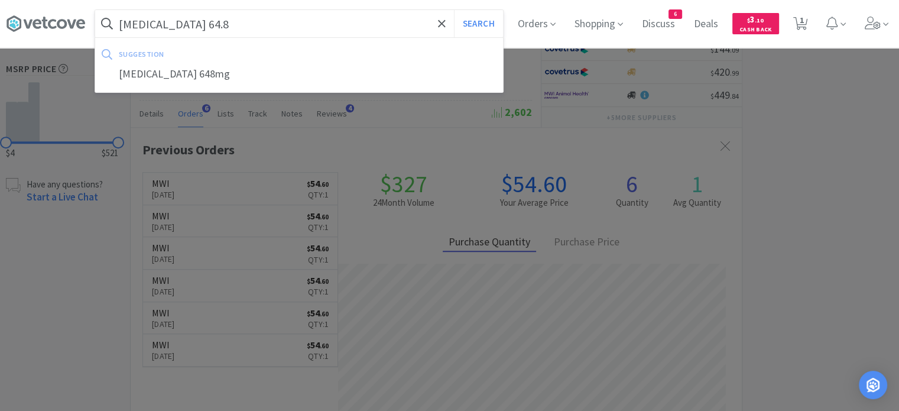
click at [454, 10] on button "Search" at bounding box center [478, 23] width 49 height 27
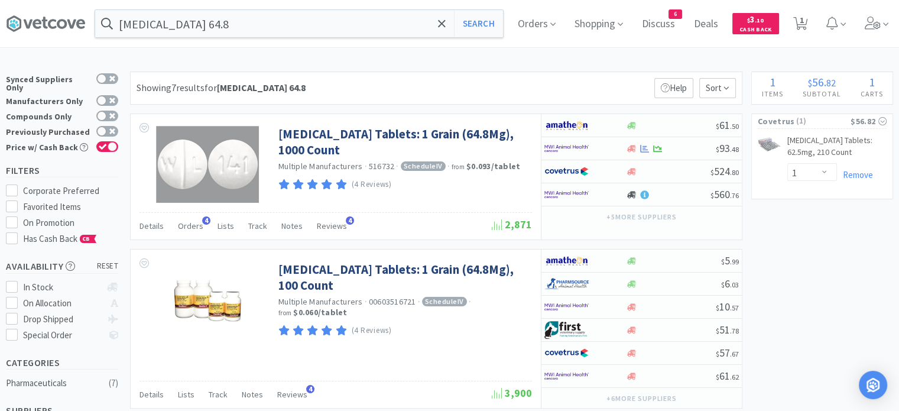
click at [300, 22] on input "[MEDICAL_DATA] 64.8" at bounding box center [299, 23] width 408 height 27
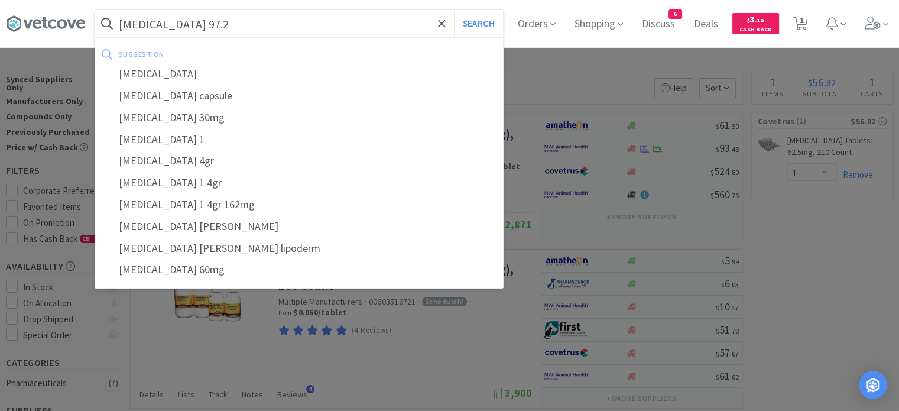
click at [454, 10] on button "Search" at bounding box center [478, 23] width 49 height 27
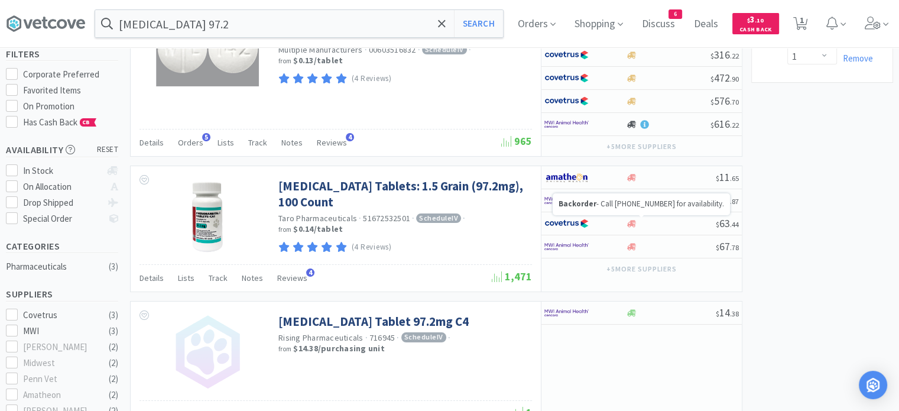
scroll to position [118, 0]
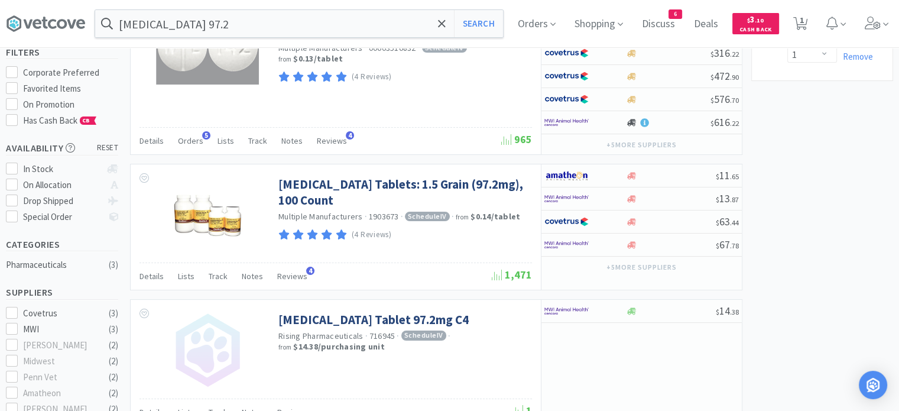
click at [641, 269] on button "+ 5 more supplier s" at bounding box center [641, 267] width 82 height 17
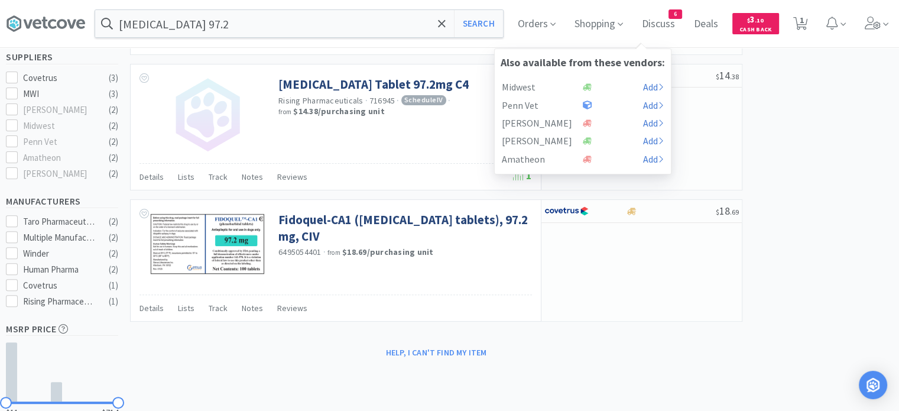
scroll to position [319, 0]
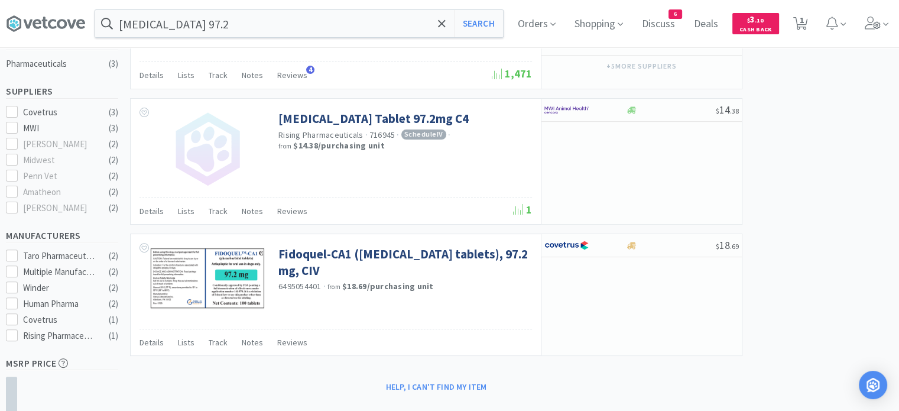
click at [799, 215] on div "× Filter Results Synced Suppliers Only Manufacturers Only Compounds Only Previo…" at bounding box center [449, 125] width 887 height 746
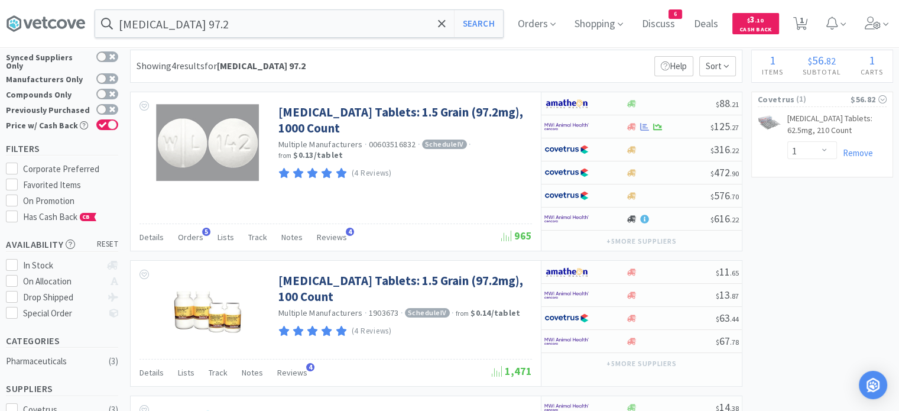
scroll to position [0, 0]
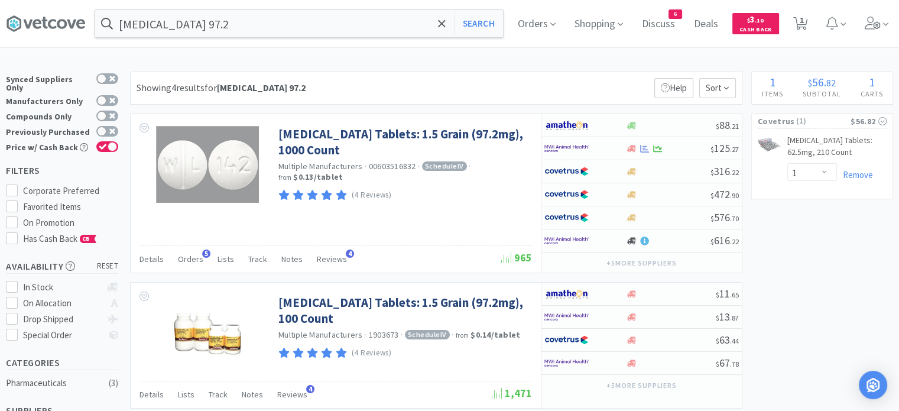
click at [210, 26] on input "[MEDICAL_DATA] 97.2" at bounding box center [299, 23] width 408 height 27
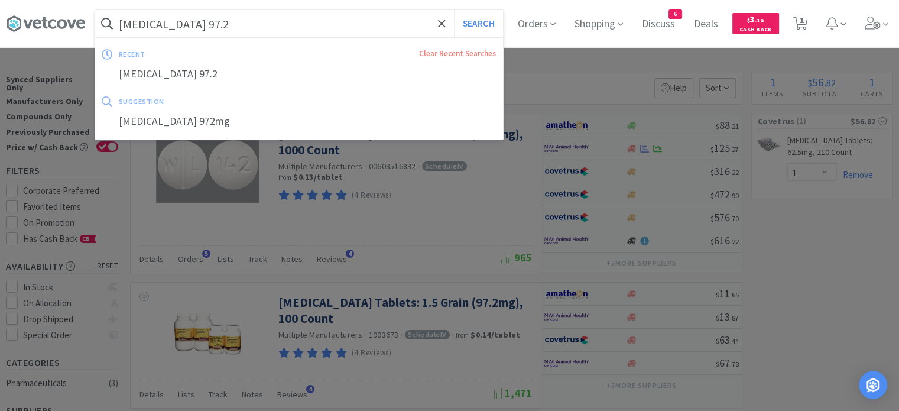
click at [208, 25] on input "[MEDICAL_DATA] 97.2" at bounding box center [299, 23] width 408 height 27
click at [214, 24] on input "[MEDICAL_DATA] 97.2" at bounding box center [299, 23] width 408 height 27
drag, startPoint x: 213, startPoint y: 24, endPoint x: 193, endPoint y: 20, distance: 20.1
click at [193, 20] on input "[MEDICAL_DATA] 97.2" at bounding box center [299, 23] width 408 height 27
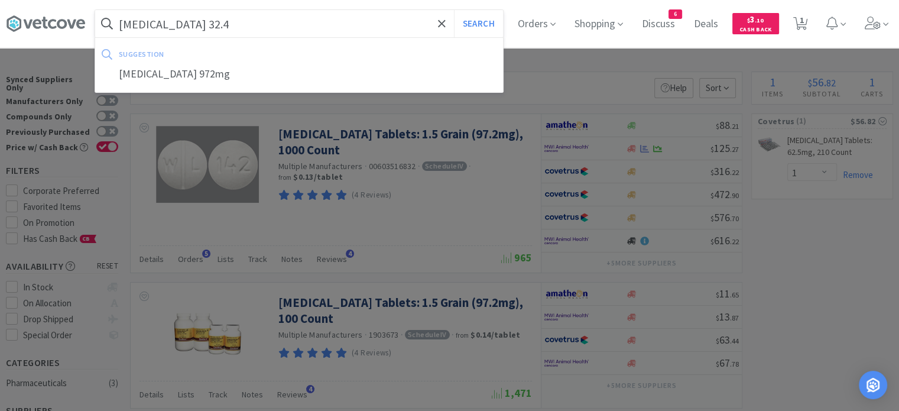
click at [454, 10] on button "Search" at bounding box center [478, 23] width 49 height 27
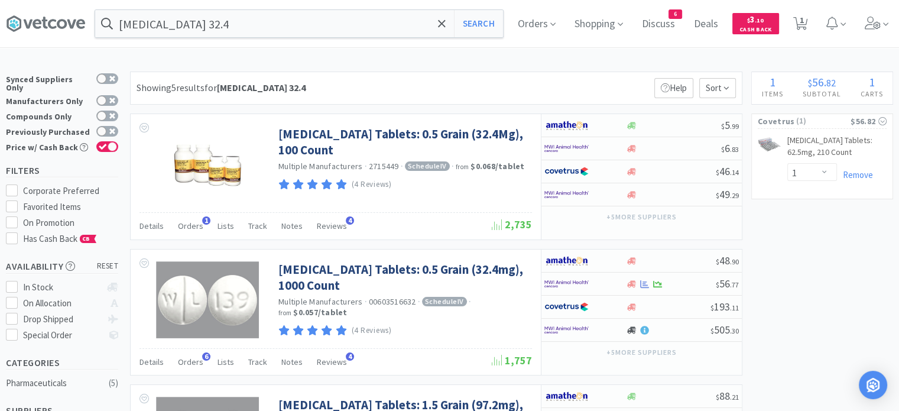
click at [191, 228] on span "Orders" at bounding box center [190, 225] width 25 height 11
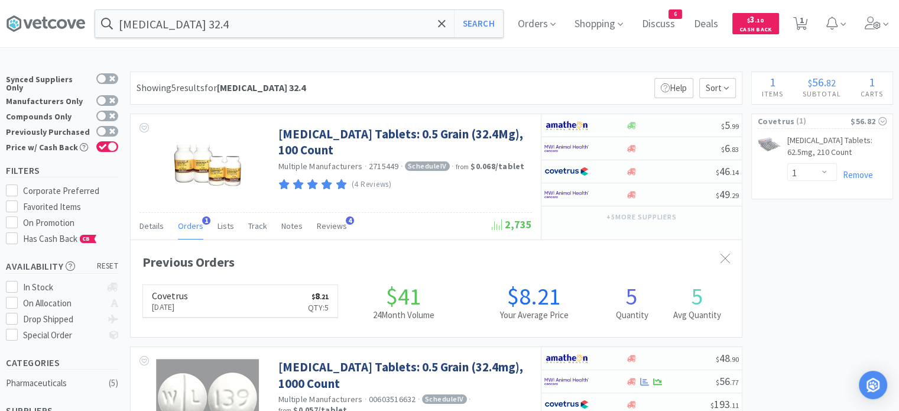
scroll to position [303, 611]
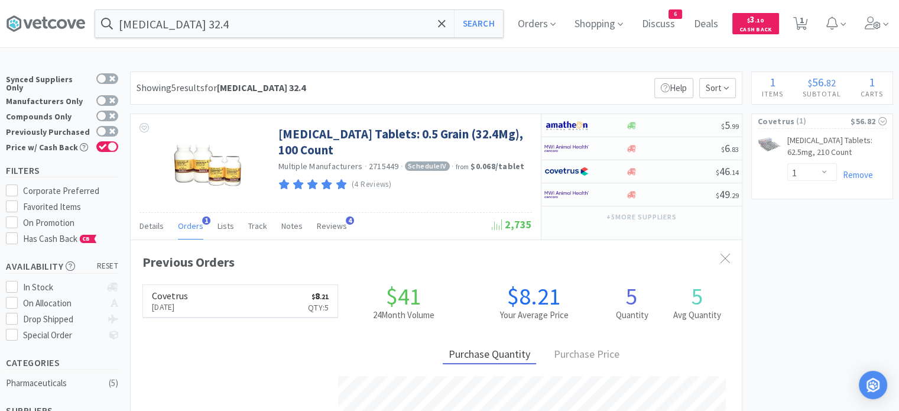
click at [191, 228] on span "Orders" at bounding box center [190, 225] width 25 height 11
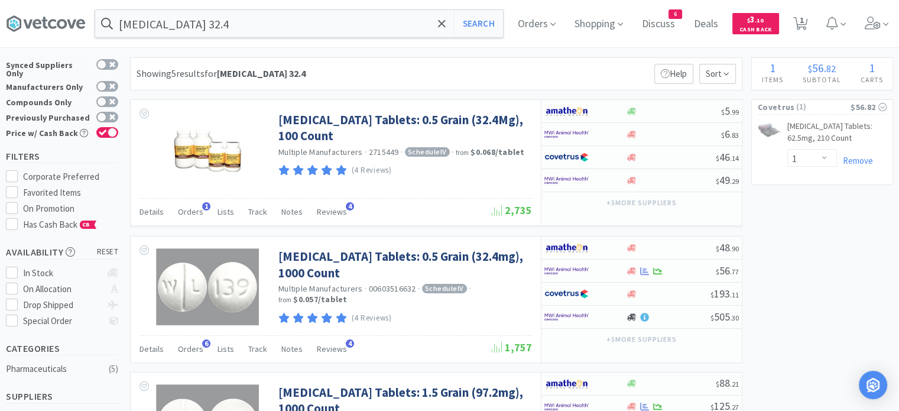
scroll to position [59, 0]
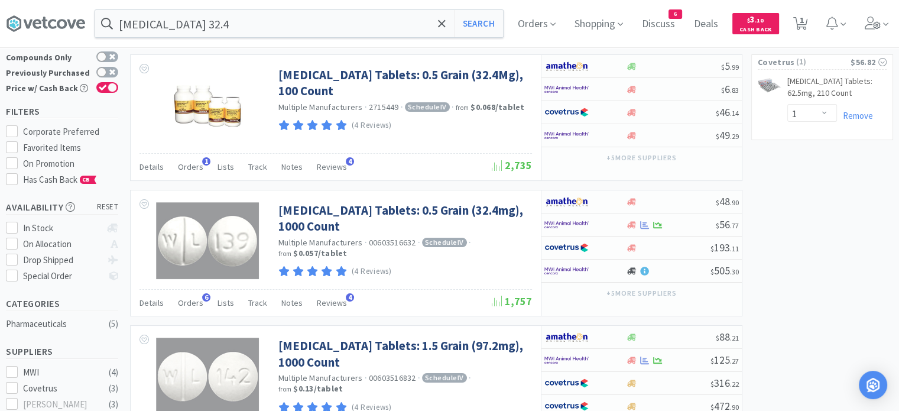
click at [183, 307] on div "Orders 6" at bounding box center [190, 304] width 25 height 22
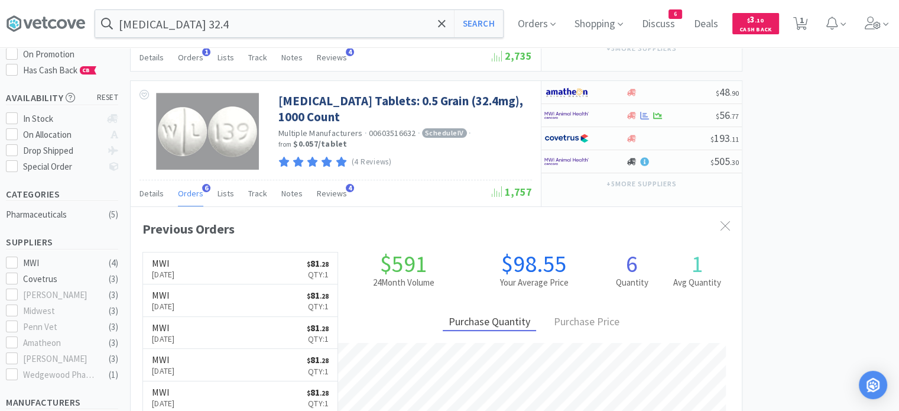
scroll to position [177, 0]
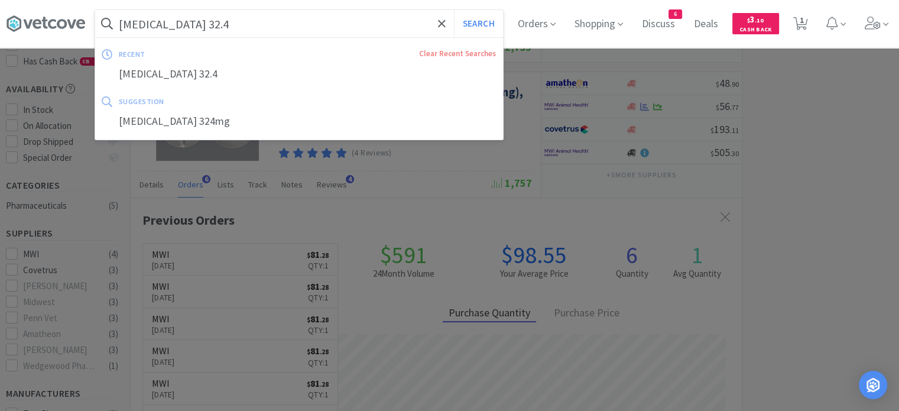
click at [298, 23] on input "[MEDICAL_DATA] 32.4" at bounding box center [299, 23] width 408 height 27
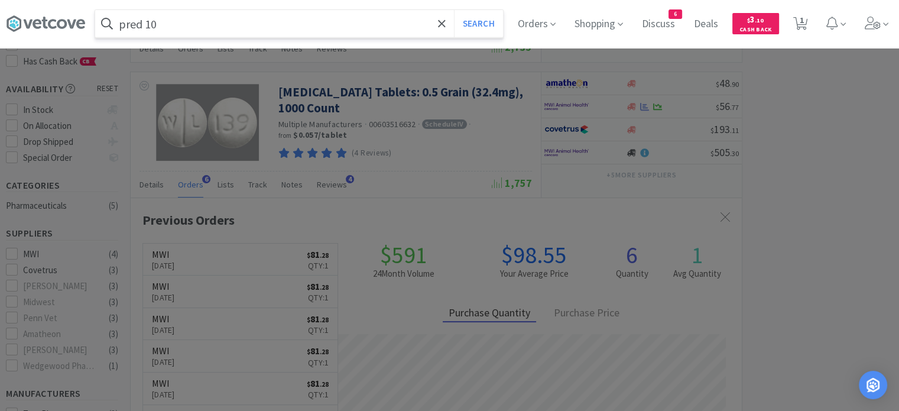
click at [454, 10] on button "Search" at bounding box center [478, 23] width 49 height 27
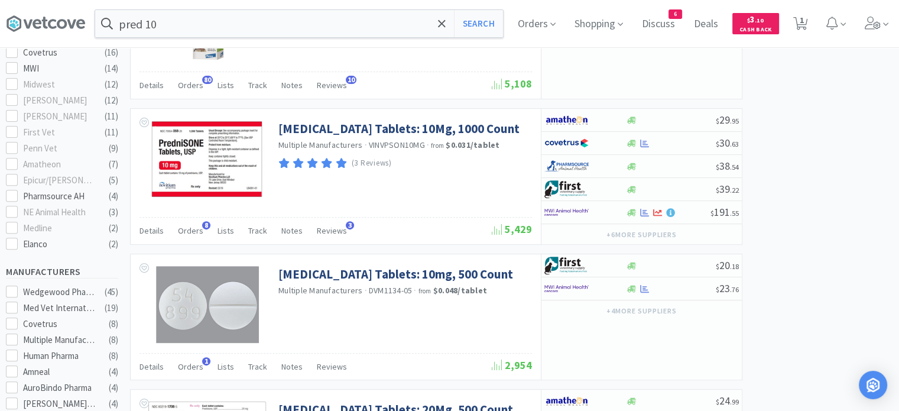
scroll to position [414, 0]
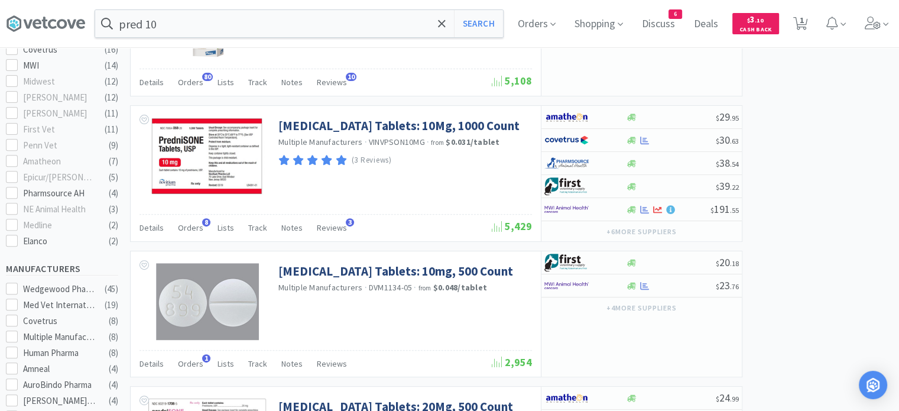
click at [191, 227] on span "Orders" at bounding box center [190, 227] width 25 height 11
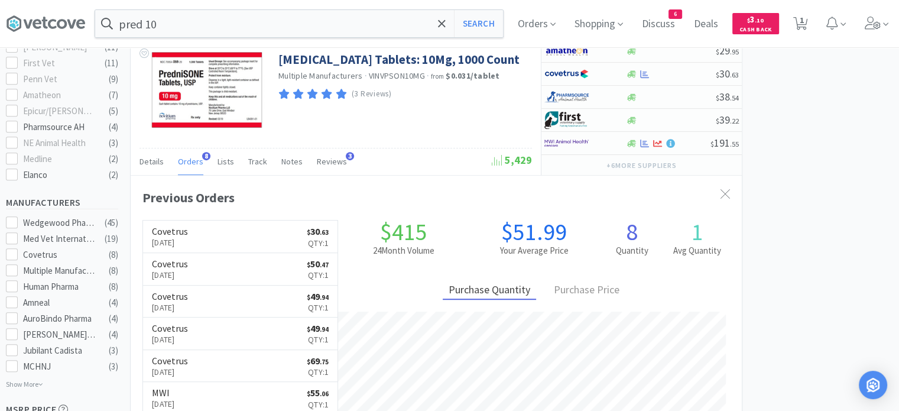
scroll to position [473, 0]
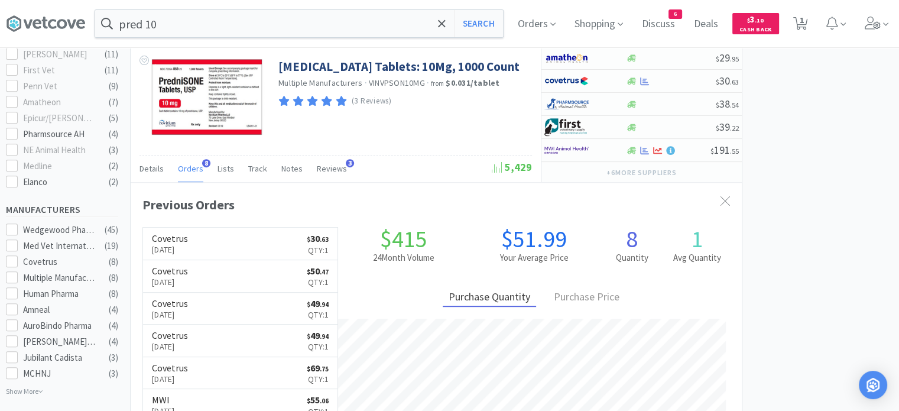
click at [189, 20] on input "pred 10" at bounding box center [299, 23] width 408 height 27
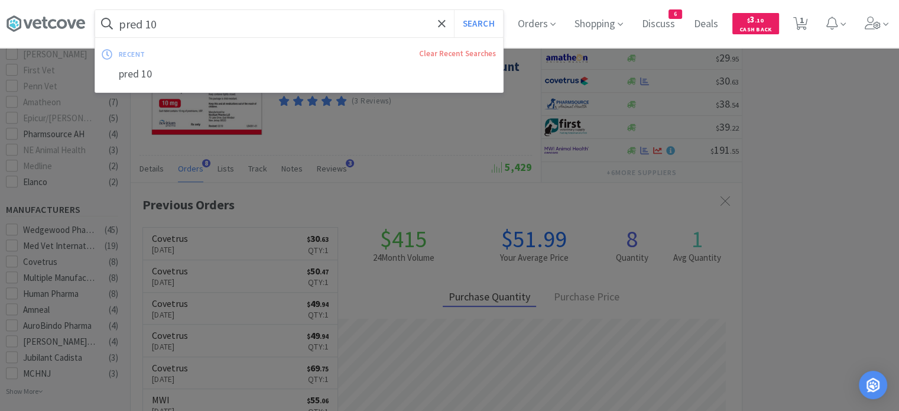
click at [145, 24] on input "pred 10" at bounding box center [299, 23] width 408 height 27
click at [148, 25] on input "pred 10" at bounding box center [299, 23] width 408 height 27
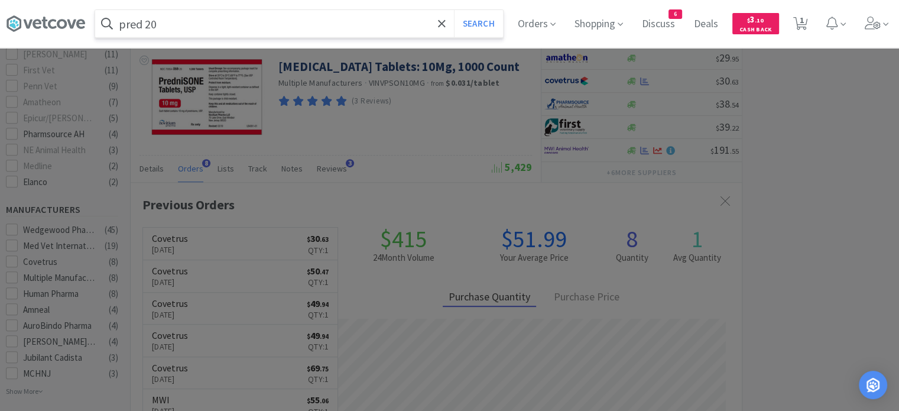
type input "pred 20"
click at [454, 10] on button "Search" at bounding box center [478, 23] width 49 height 27
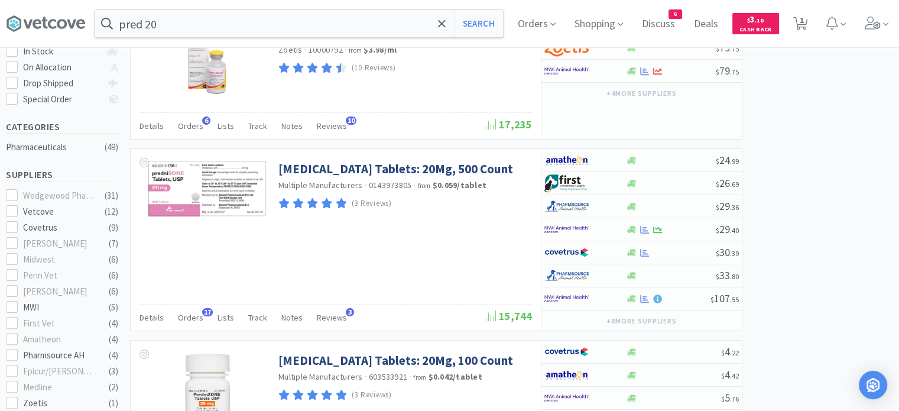
scroll to position [236, 0]
click at [192, 319] on span "Orders" at bounding box center [190, 316] width 25 height 11
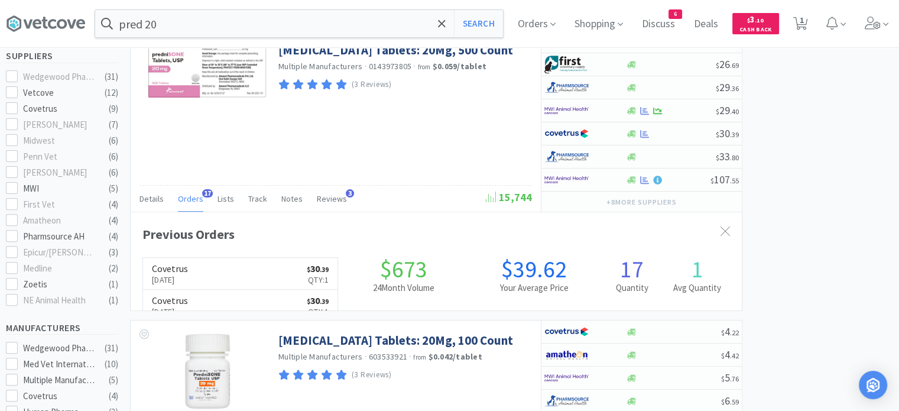
scroll to position [317, 611]
